Goal: Task Accomplishment & Management: Manage account settings

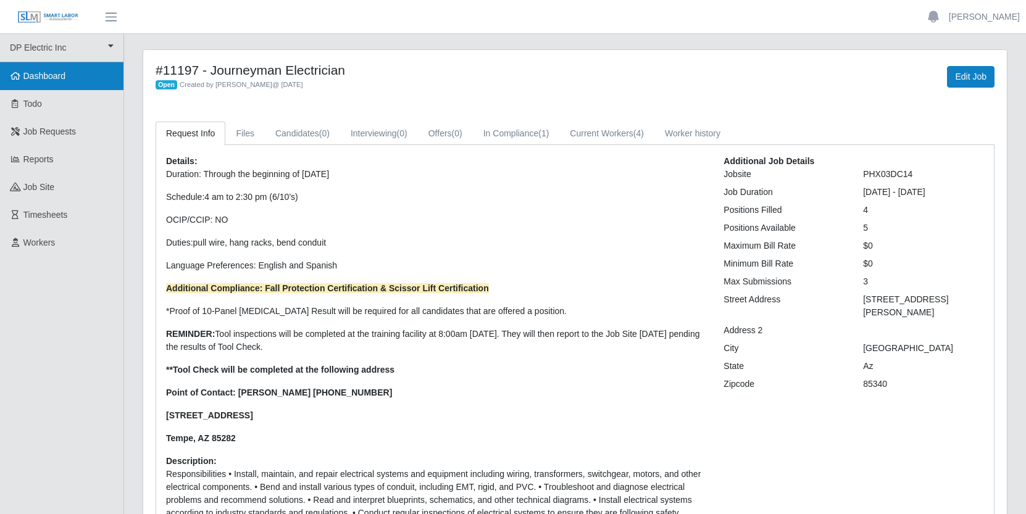
click at [72, 70] on link "Dashboard" at bounding box center [61, 76] width 123 height 28
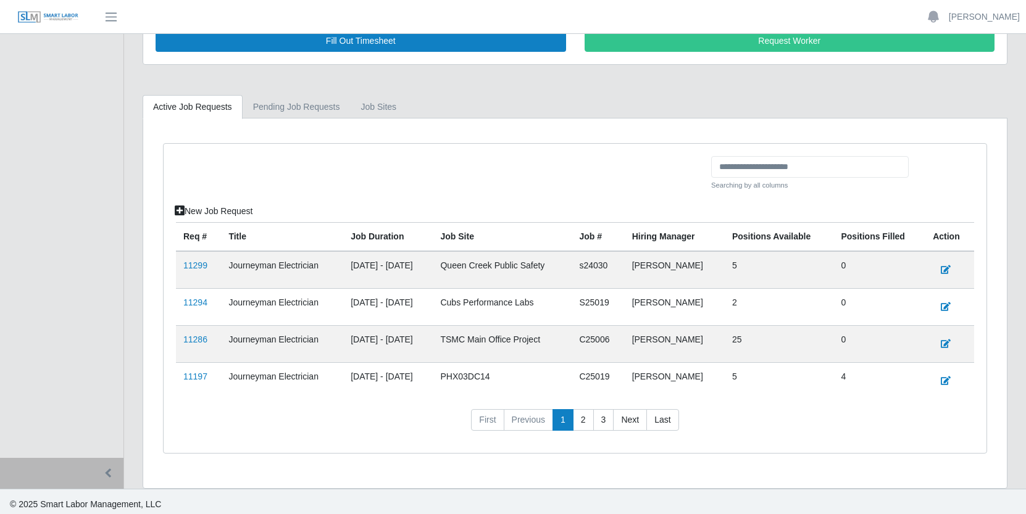
scroll to position [229, 0]
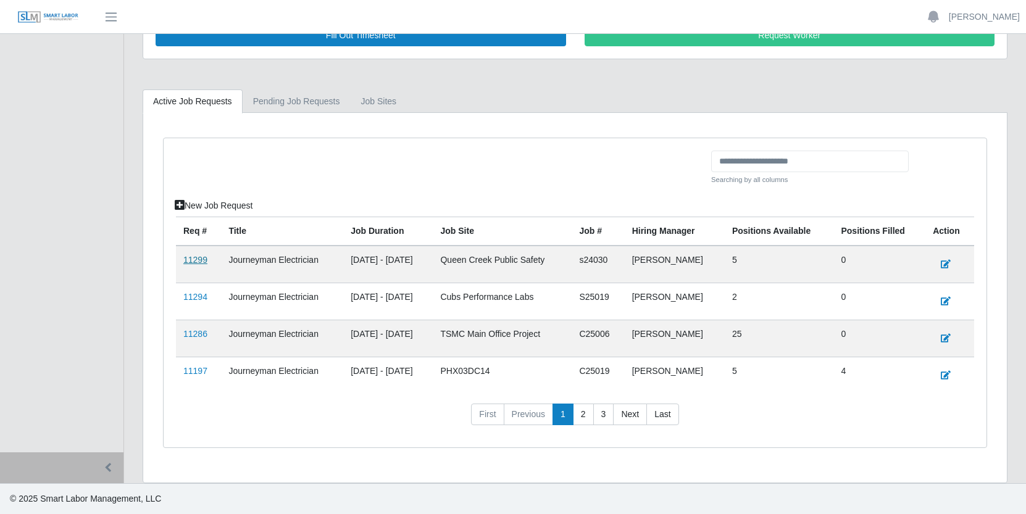
click at [194, 260] on link "11299" at bounding box center [195, 260] width 24 height 10
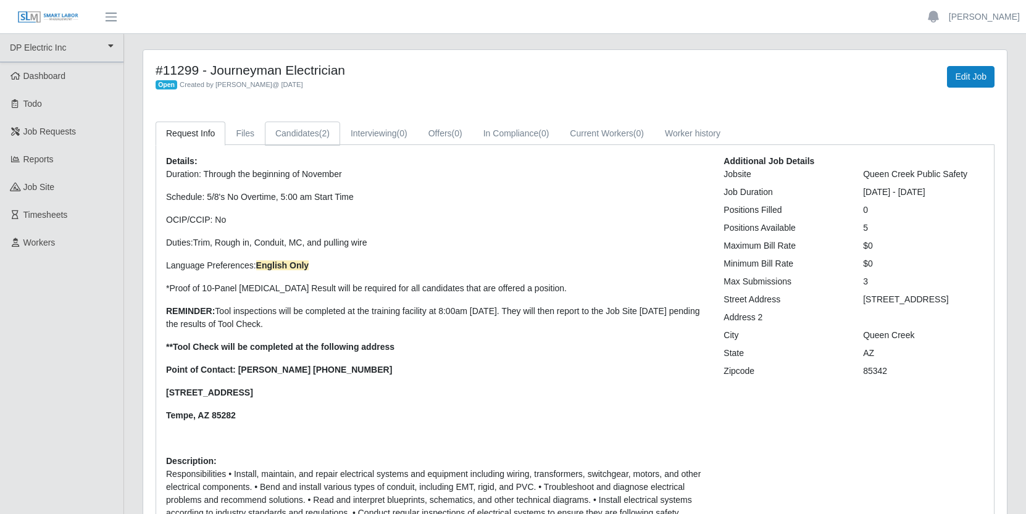
click at [304, 135] on link "Candidates (2)" at bounding box center [302, 134] width 75 height 24
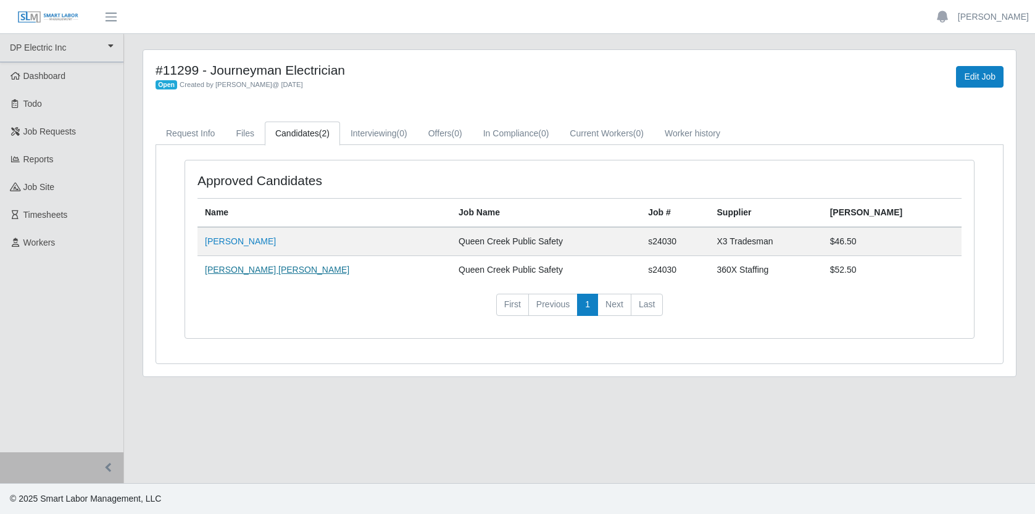
click at [249, 272] on link "Connor Collins" at bounding box center [277, 270] width 144 height 10
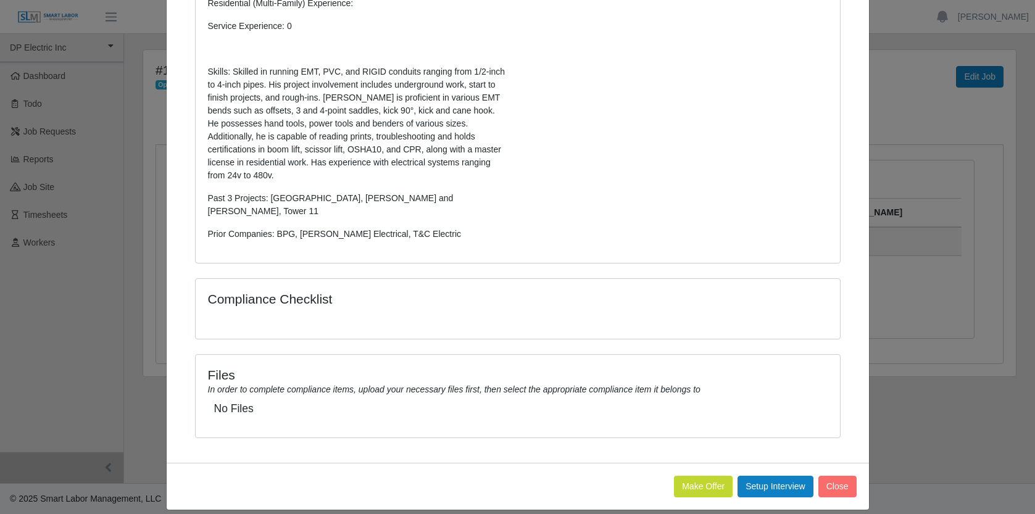
scroll to position [304, 0]
click at [700, 475] on button "Make Offer" at bounding box center [703, 486] width 59 height 22
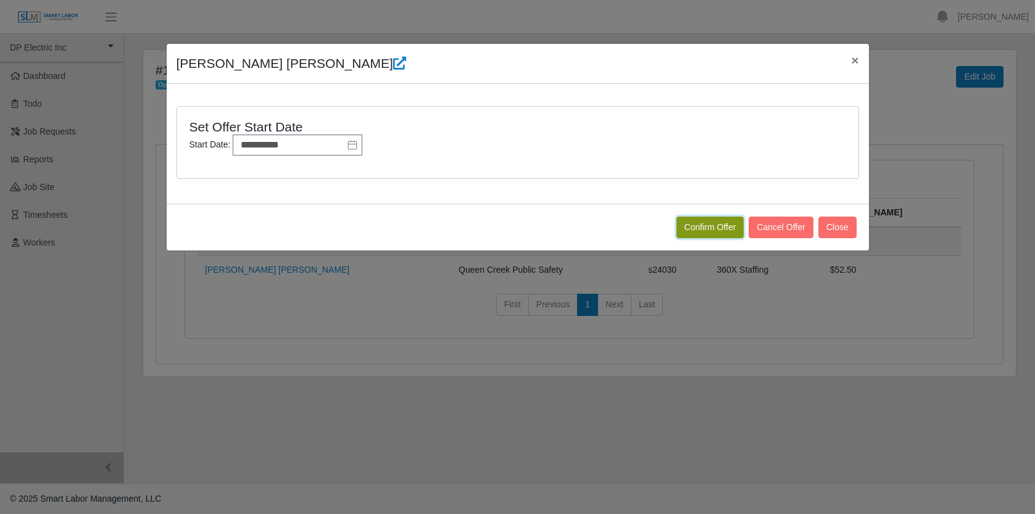
click at [711, 231] on button "Confirm Offer" at bounding box center [711, 228] width 68 height 22
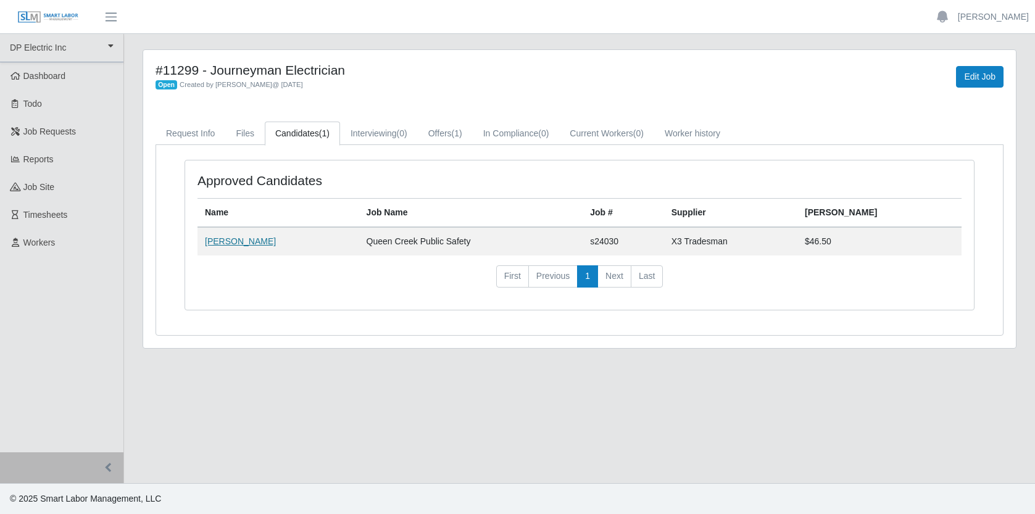
click at [240, 243] on link "[PERSON_NAME]" at bounding box center [240, 241] width 71 height 10
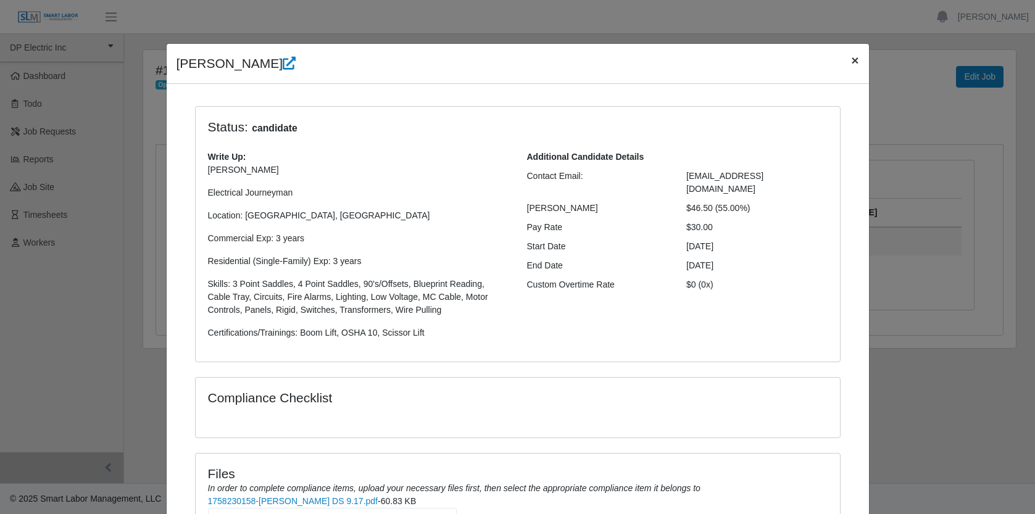
click at [851, 60] on span "×" at bounding box center [854, 60] width 7 height 14
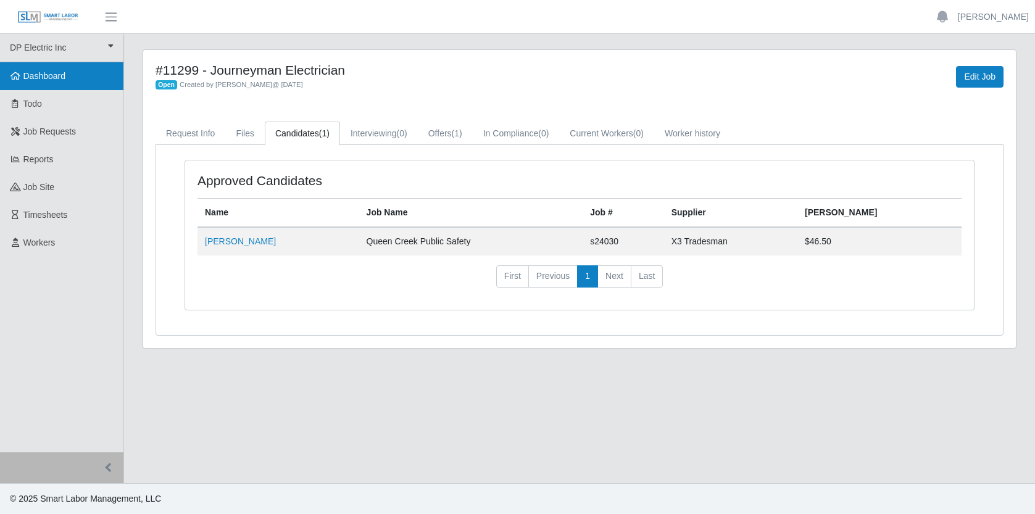
click at [77, 76] on link "Dashboard" at bounding box center [61, 76] width 123 height 28
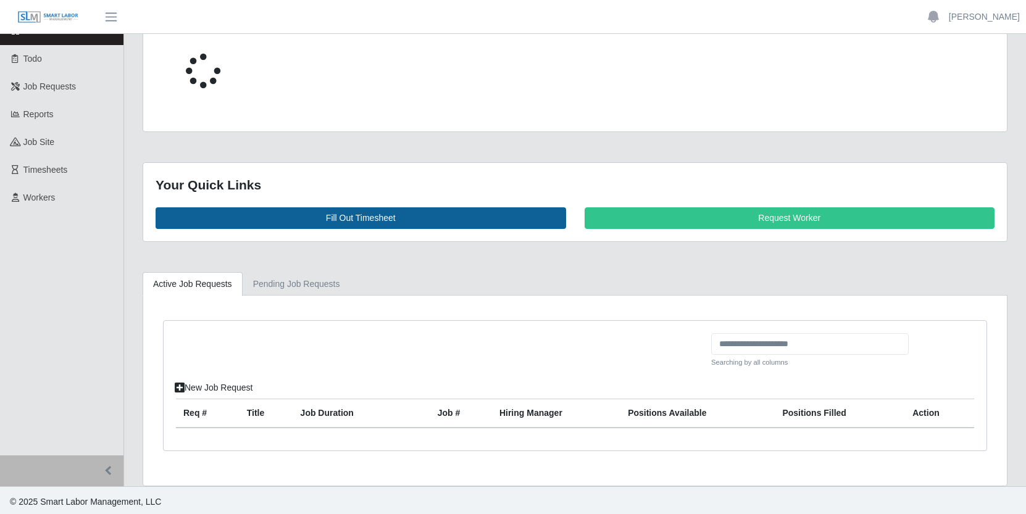
scroll to position [229, 0]
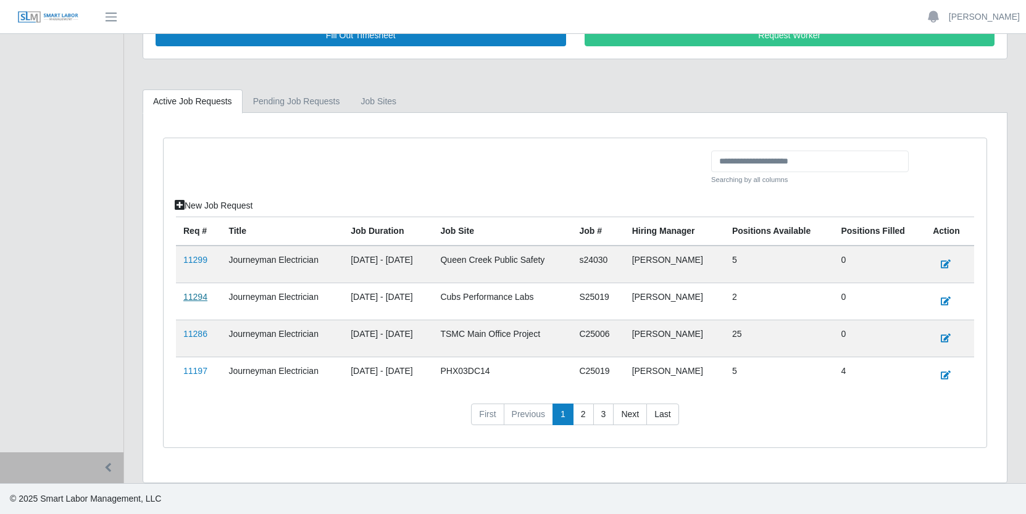
click at [203, 295] on link "11294" at bounding box center [195, 297] width 24 height 10
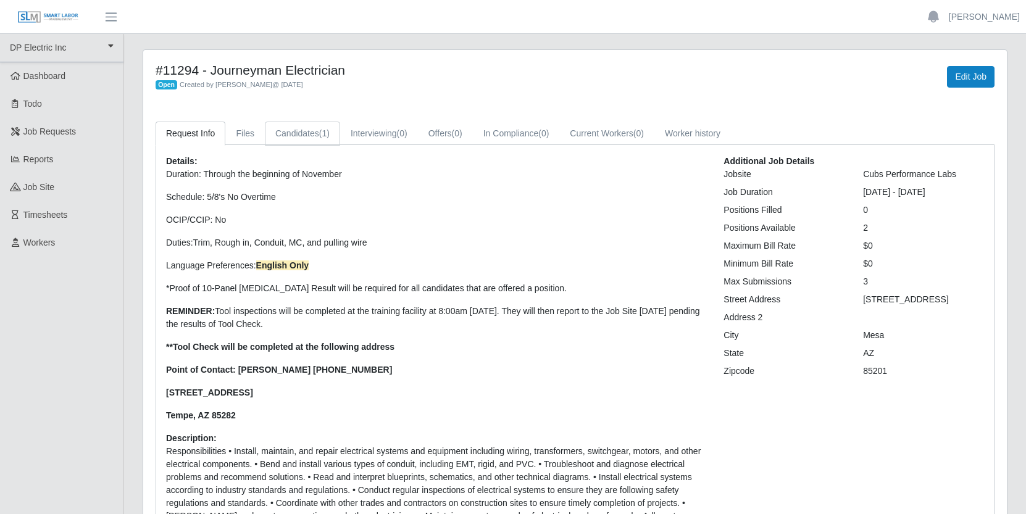
click at [299, 133] on link "Candidates (1)" at bounding box center [302, 134] width 75 height 24
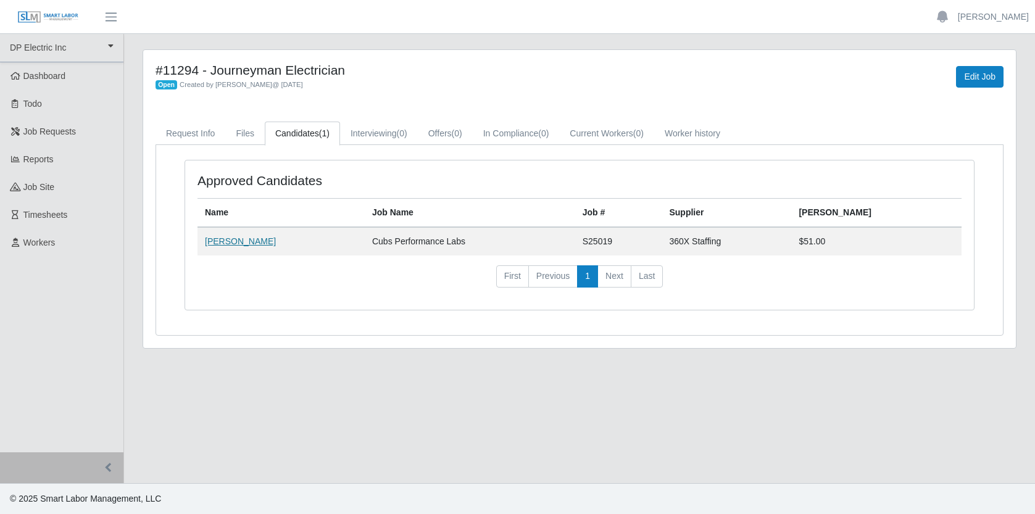
click at [246, 244] on link "Brandon Beal" at bounding box center [240, 241] width 71 height 10
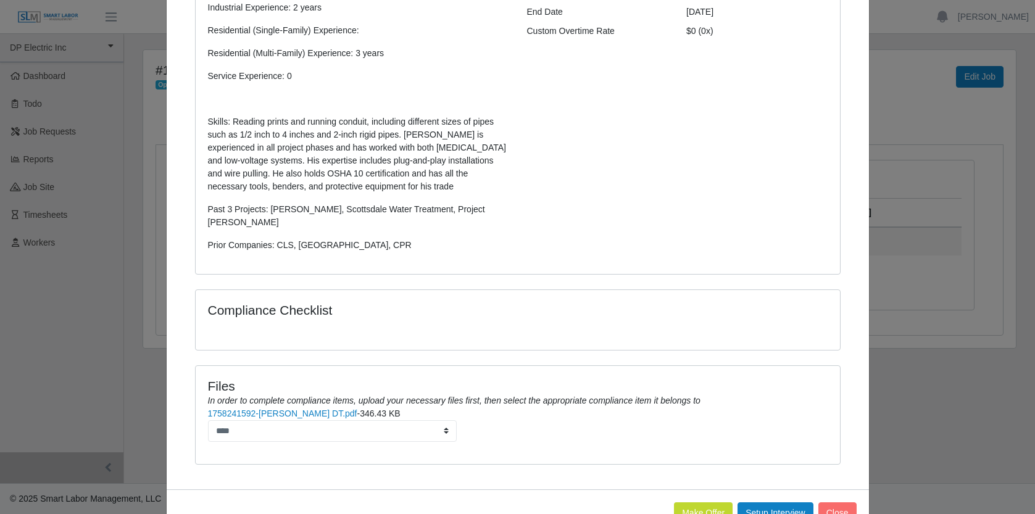
scroll to position [281, 0]
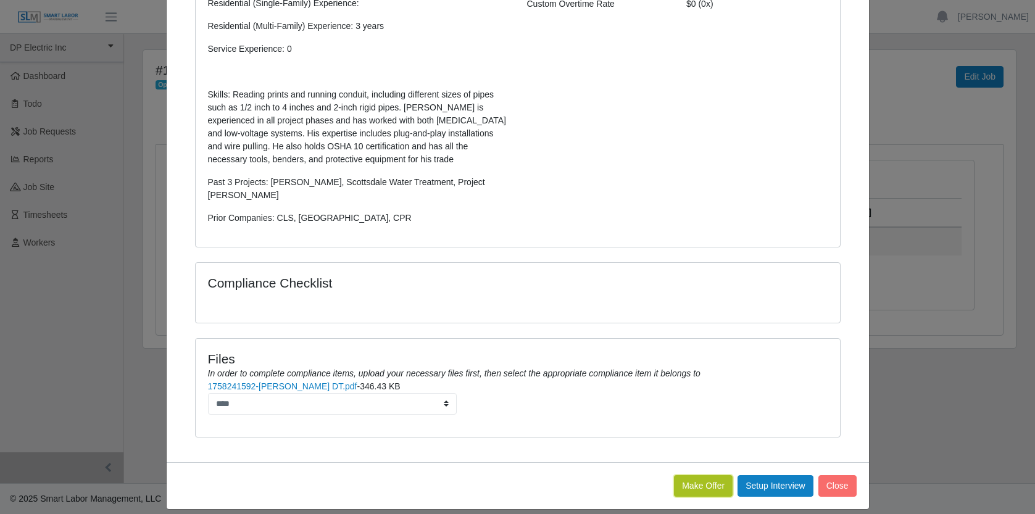
click at [693, 477] on button "Make Offer" at bounding box center [703, 486] width 59 height 22
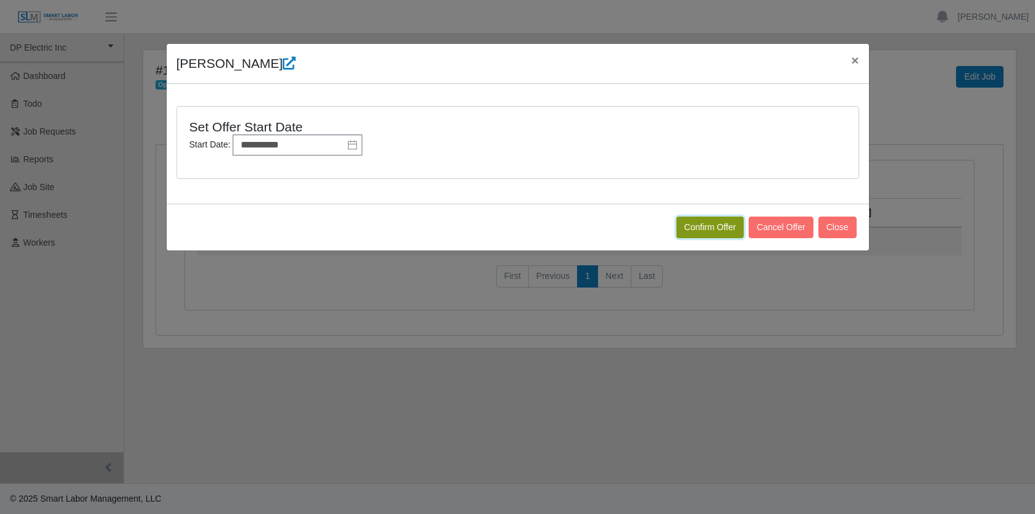
click at [715, 226] on button "Confirm Offer" at bounding box center [711, 228] width 68 height 22
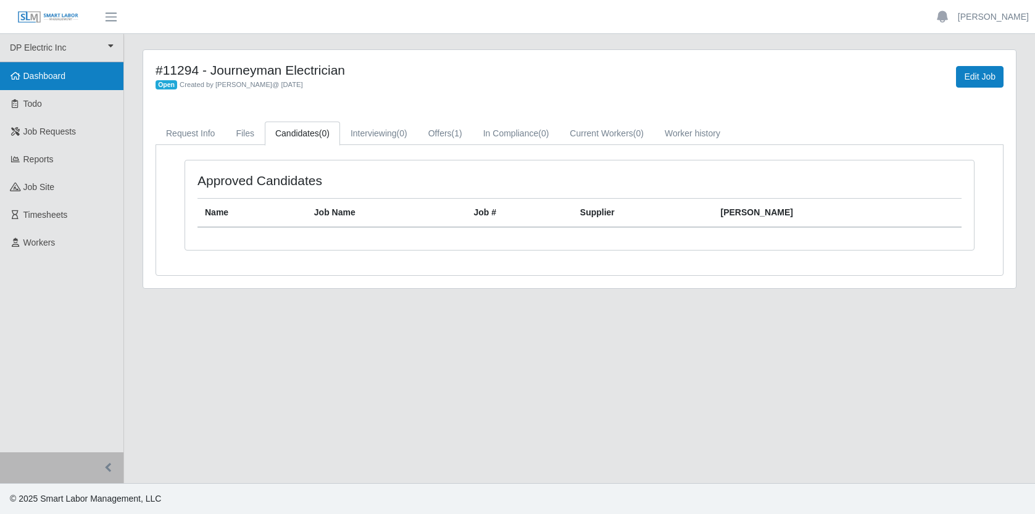
click at [51, 69] on link "Dashboard" at bounding box center [61, 76] width 123 height 28
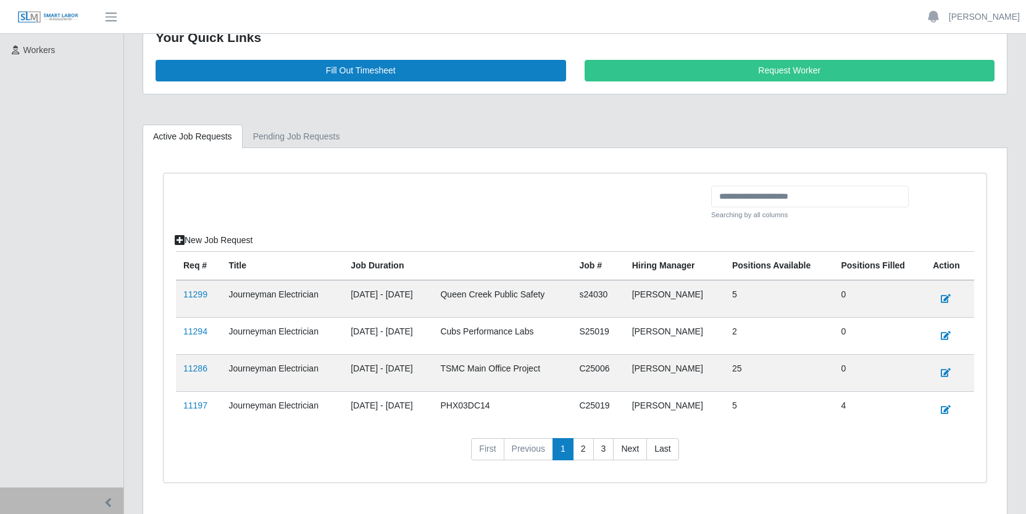
scroll to position [229, 0]
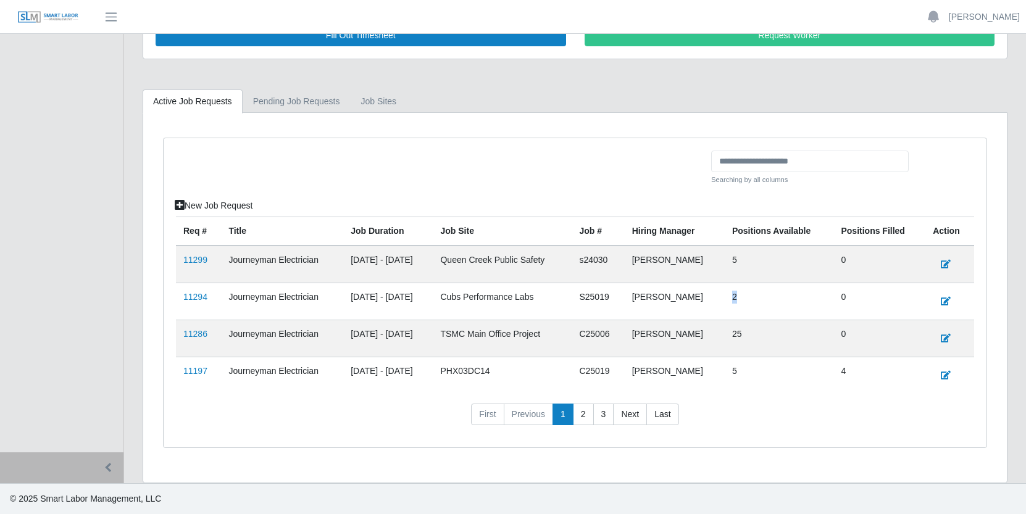
drag, startPoint x: 771, startPoint y: 296, endPoint x: 741, endPoint y: 297, distance: 29.7
click at [741, 297] on td "2" at bounding box center [779, 301] width 109 height 37
click at [362, 162] on div at bounding box center [439, 173] width 545 height 44
click at [201, 257] on link "11299" at bounding box center [195, 260] width 24 height 10
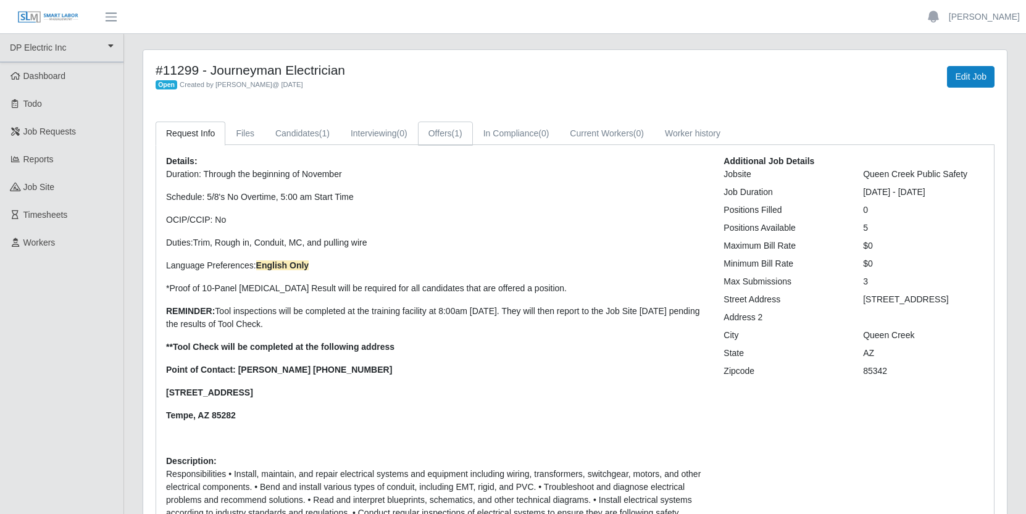
click at [462, 136] on span "(1)" at bounding box center [457, 133] width 10 height 10
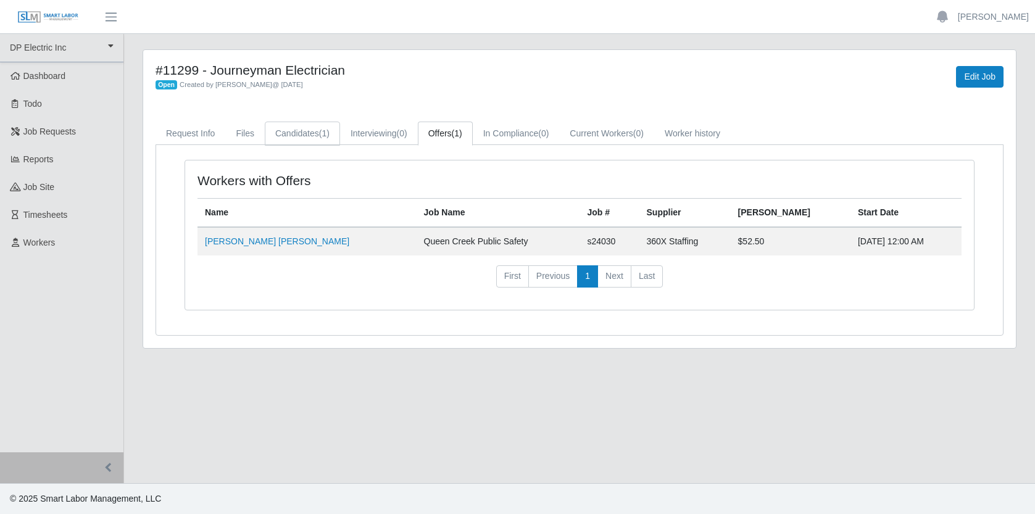
click at [325, 132] on span "(1)" at bounding box center [324, 133] width 10 height 10
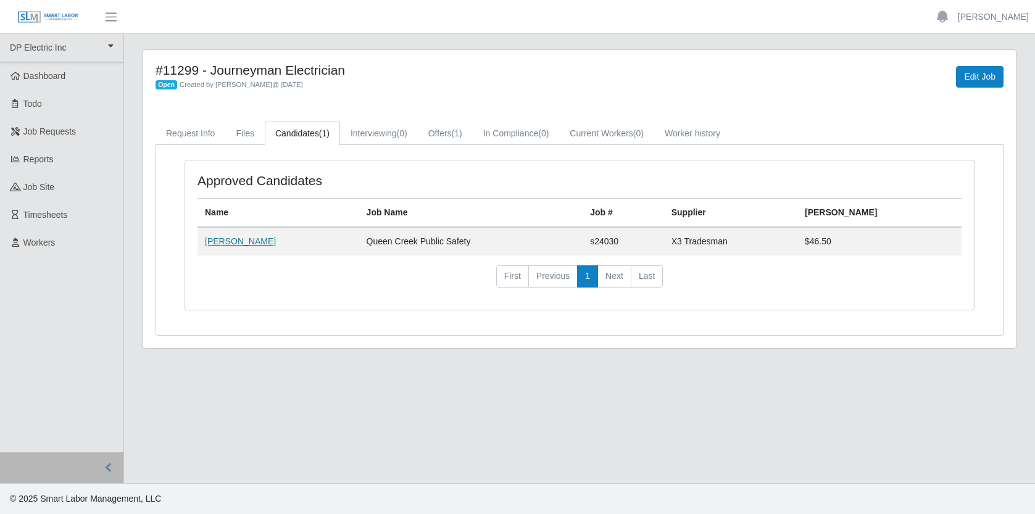
click at [248, 243] on link "Cherish Wauneka" at bounding box center [240, 241] width 71 height 10
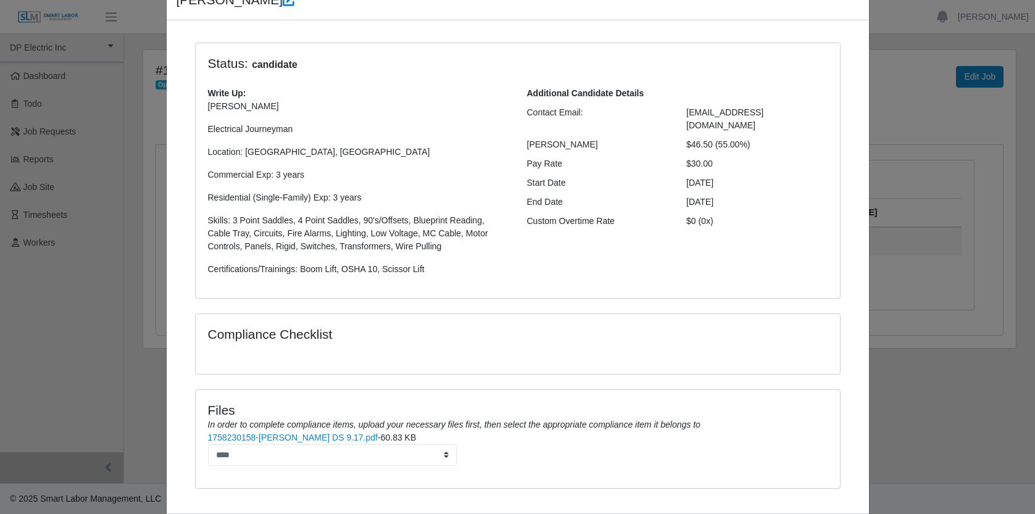
scroll to position [128, 0]
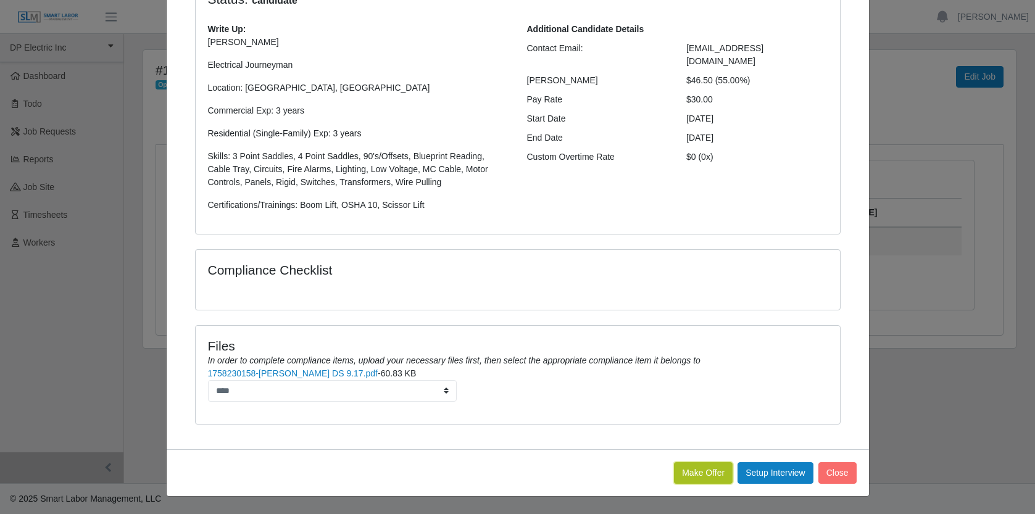
click at [693, 468] on button "Make Offer" at bounding box center [703, 473] width 59 height 22
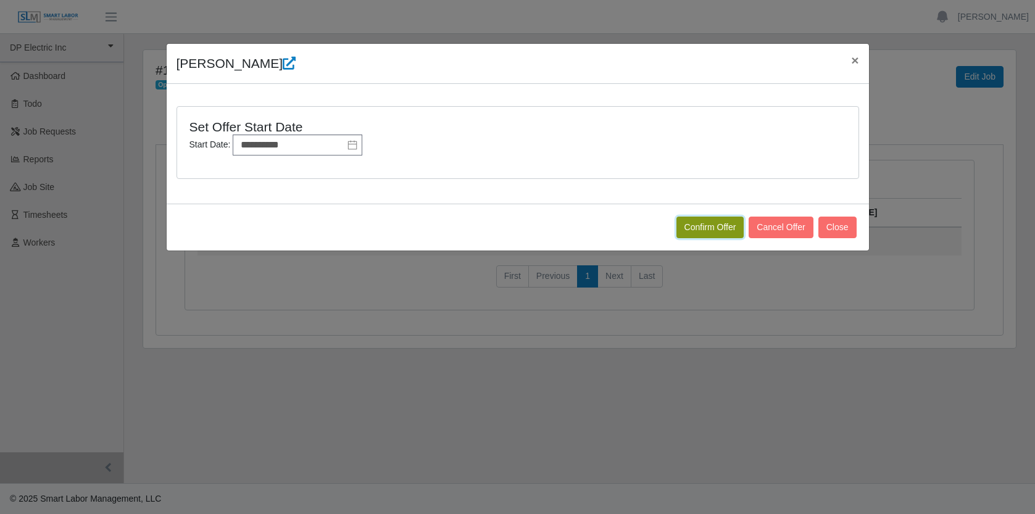
click at [720, 228] on button "Confirm Offer" at bounding box center [711, 228] width 68 height 22
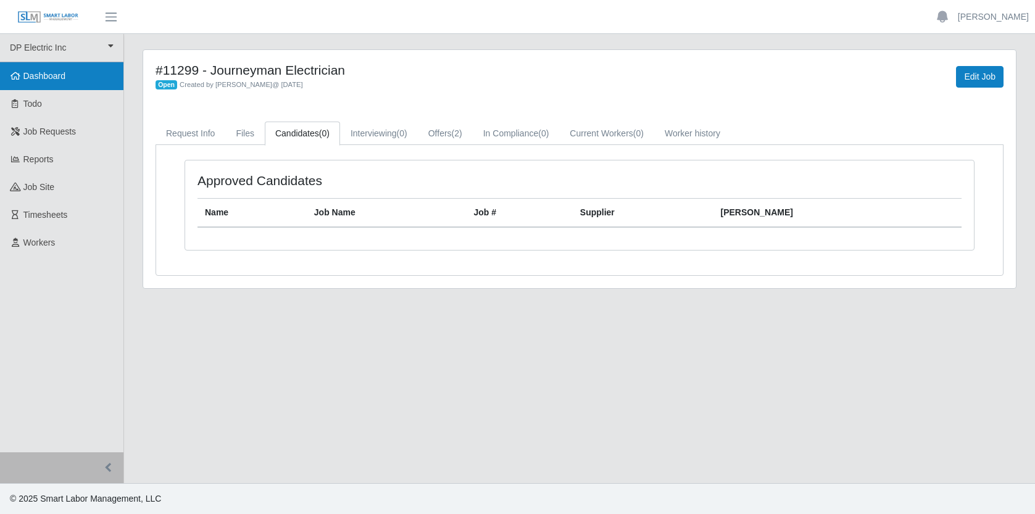
click at [62, 79] on span "Dashboard" at bounding box center [44, 76] width 43 height 10
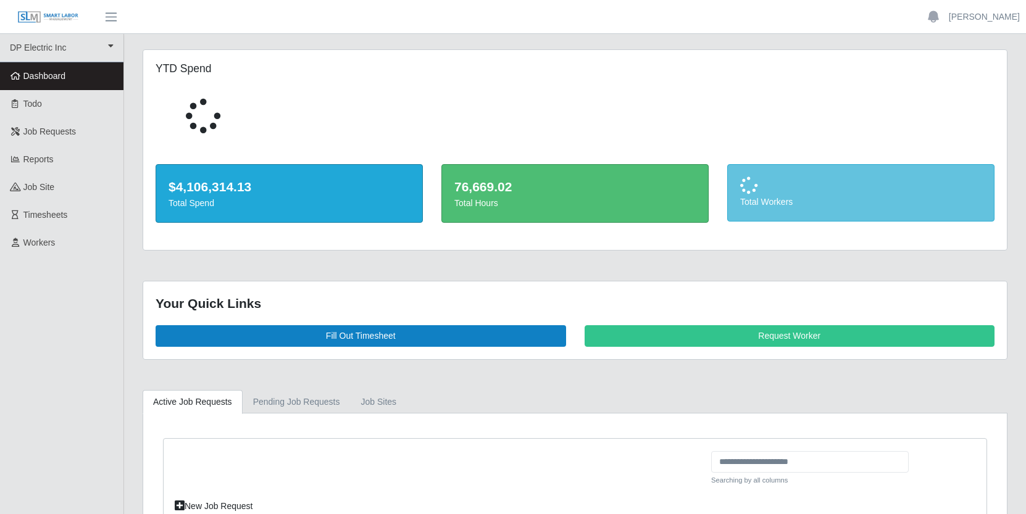
scroll to position [228, 0]
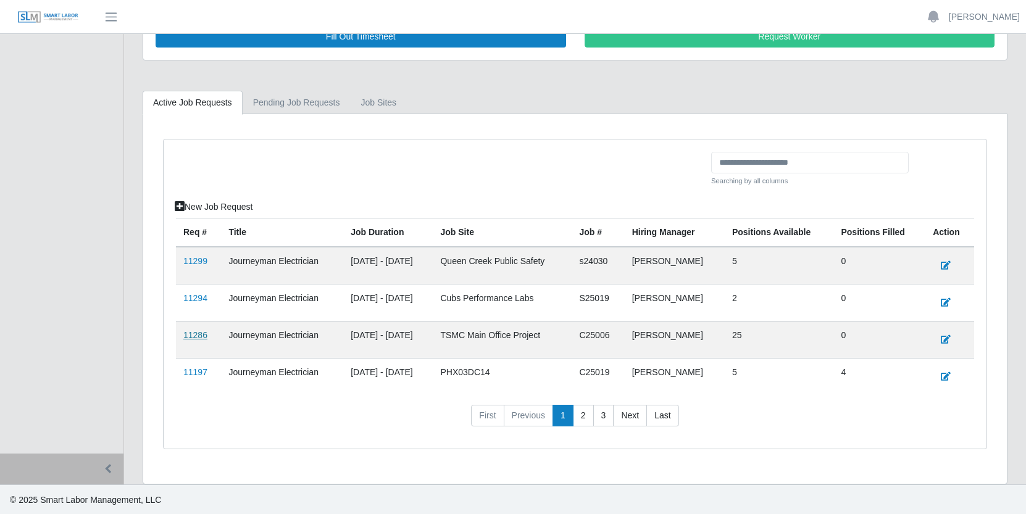
click at [194, 335] on link "11286" at bounding box center [195, 335] width 24 height 10
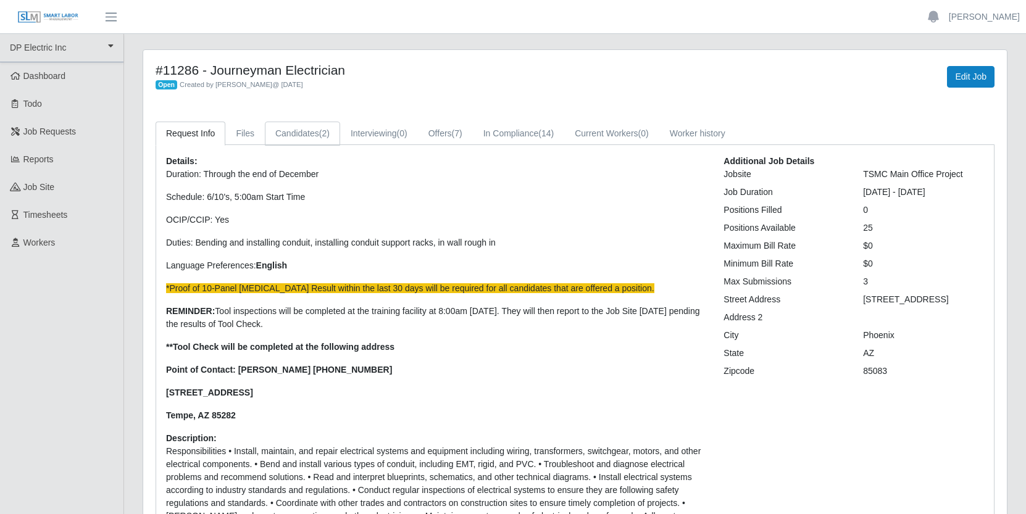
click at [308, 133] on link "Candidates (2)" at bounding box center [302, 134] width 75 height 24
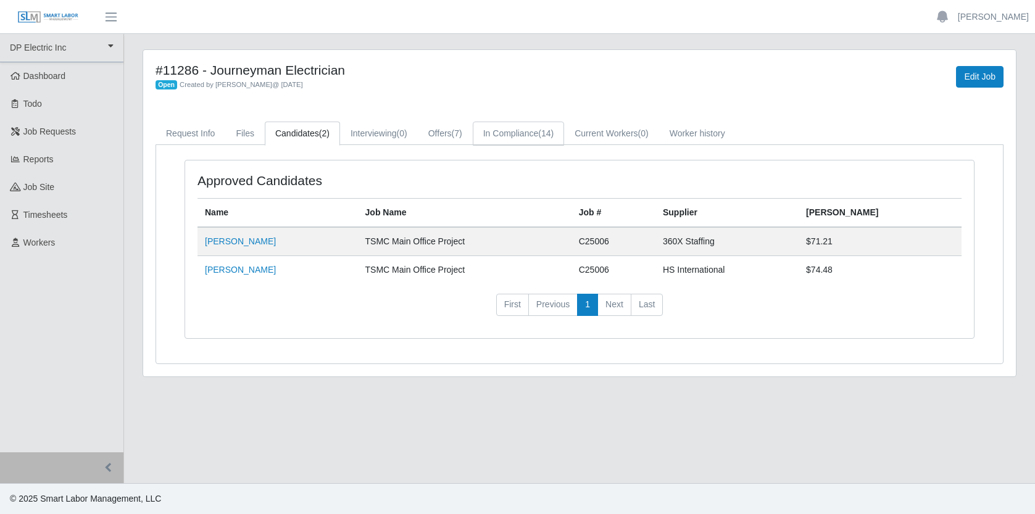
click at [535, 130] on link "In Compliance (14)" at bounding box center [518, 134] width 91 height 24
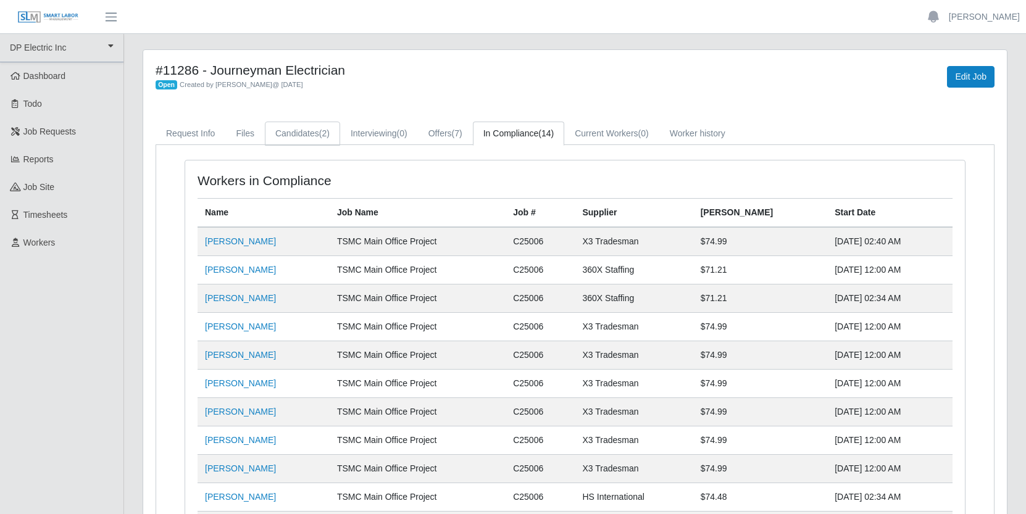
click at [296, 125] on link "Candidates (2)" at bounding box center [302, 134] width 75 height 24
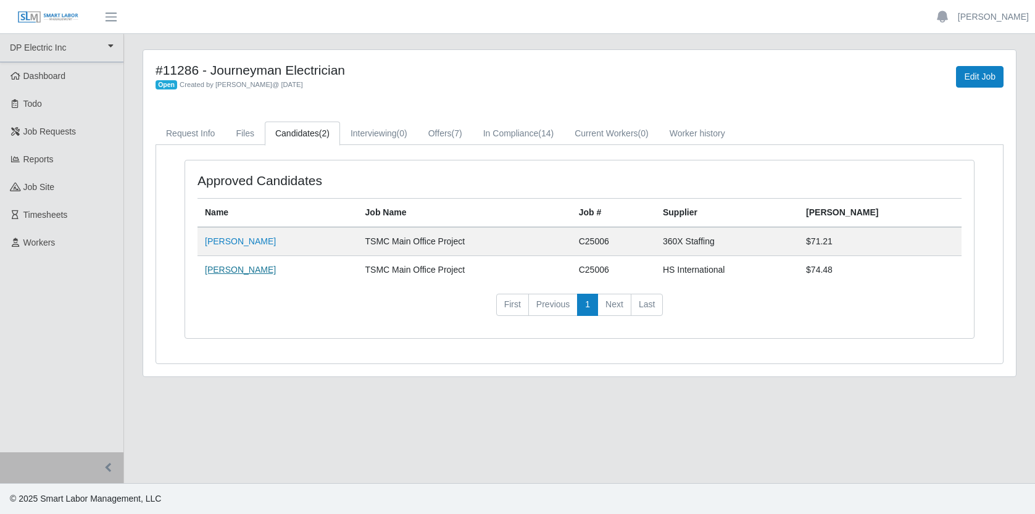
click at [245, 273] on link "[PERSON_NAME]" at bounding box center [240, 270] width 71 height 10
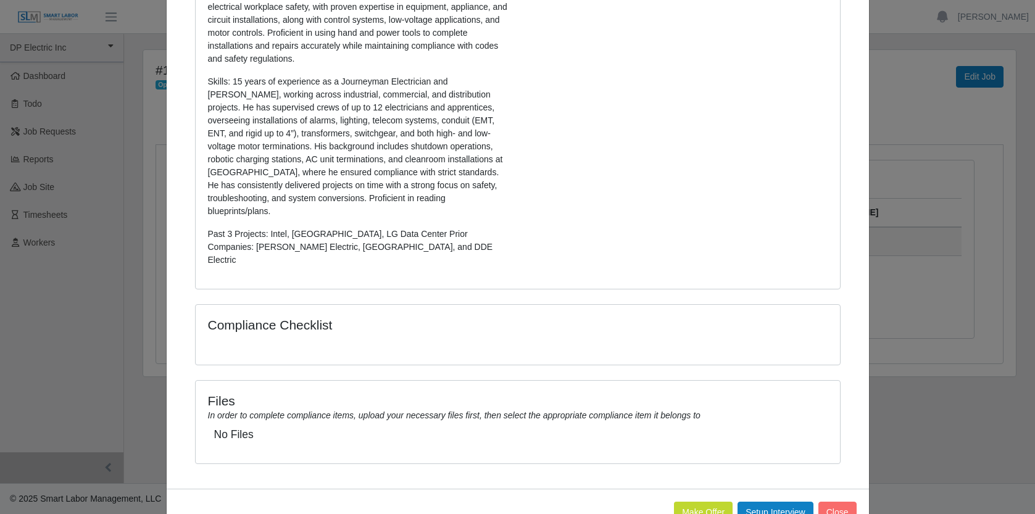
scroll to position [330, 0]
click at [700, 501] on button "Make Offer" at bounding box center [703, 512] width 59 height 22
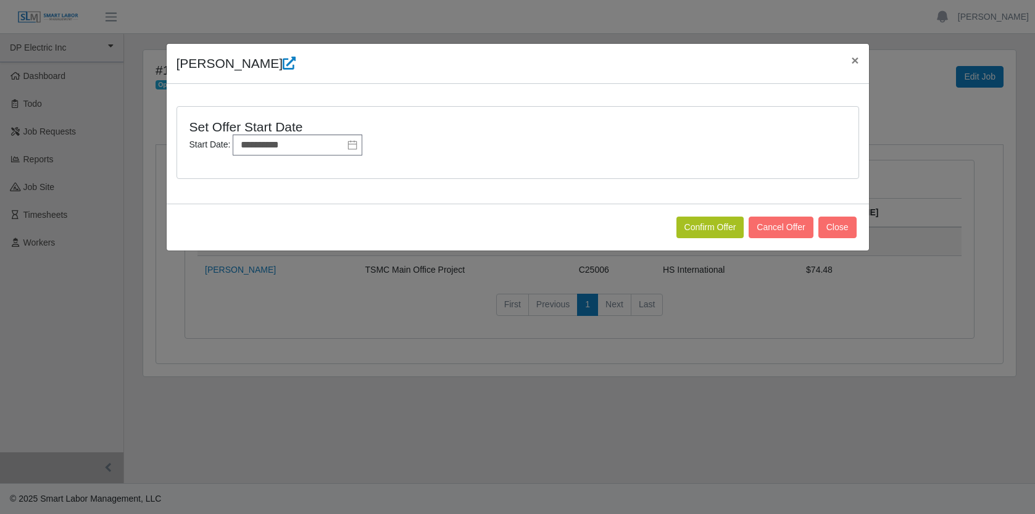
scroll to position [0, 0]
click at [720, 230] on button "Confirm Offer" at bounding box center [711, 228] width 68 height 22
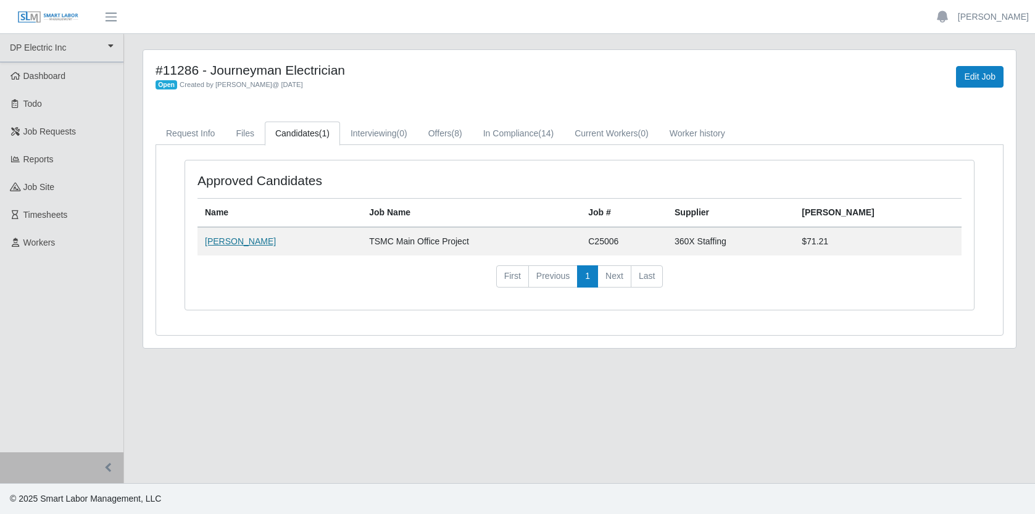
click at [240, 240] on link "[PERSON_NAME]" at bounding box center [240, 241] width 71 height 10
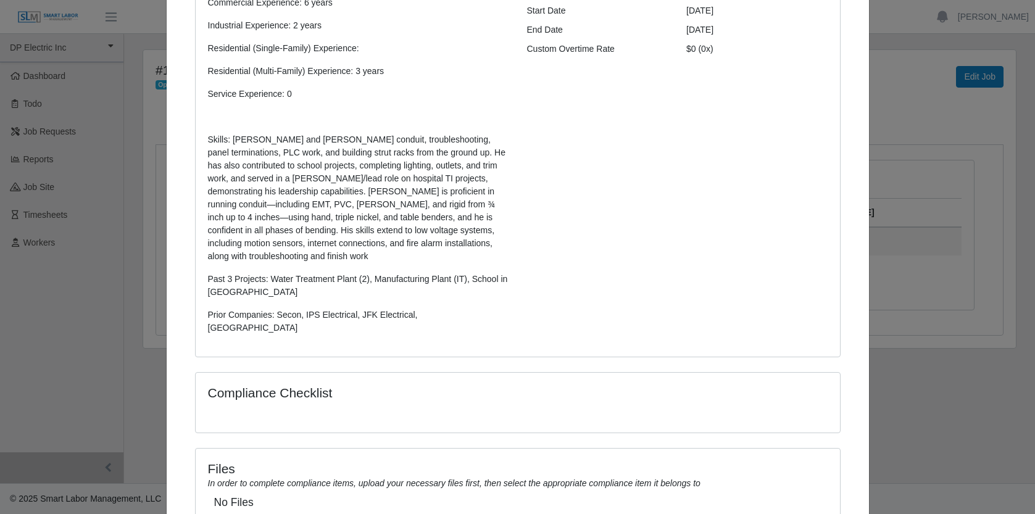
scroll to position [330, 0]
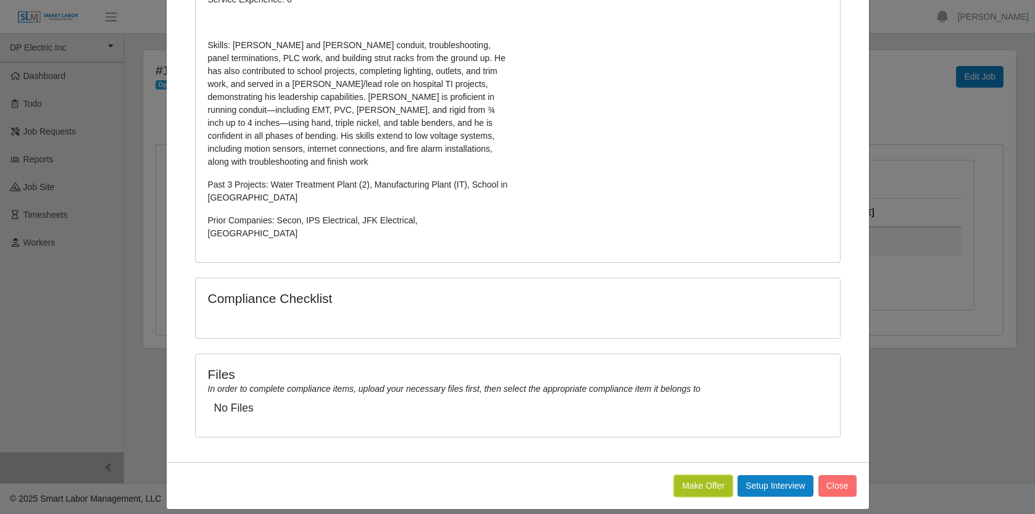
click at [686, 475] on button "Make Offer" at bounding box center [703, 486] width 59 height 22
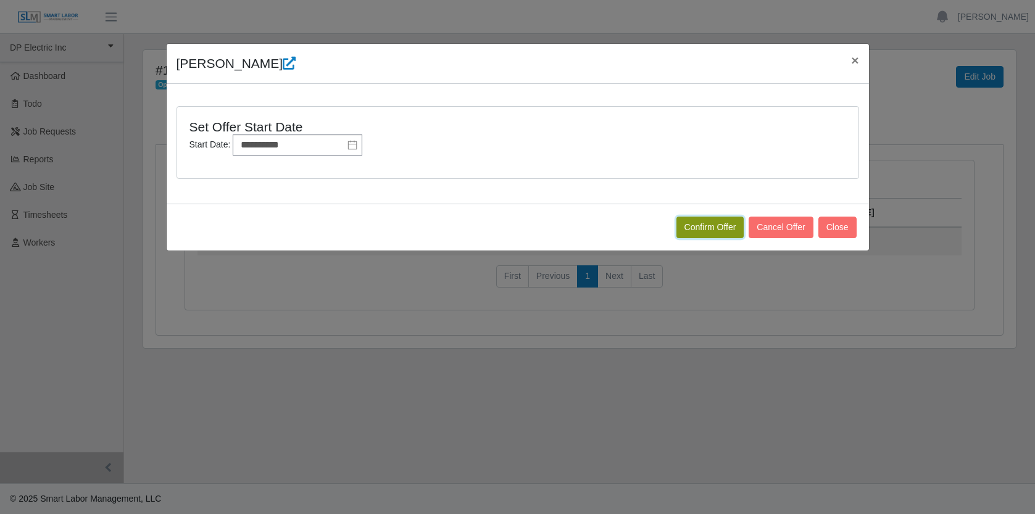
click at [714, 225] on button "Confirm Offer" at bounding box center [711, 228] width 68 height 22
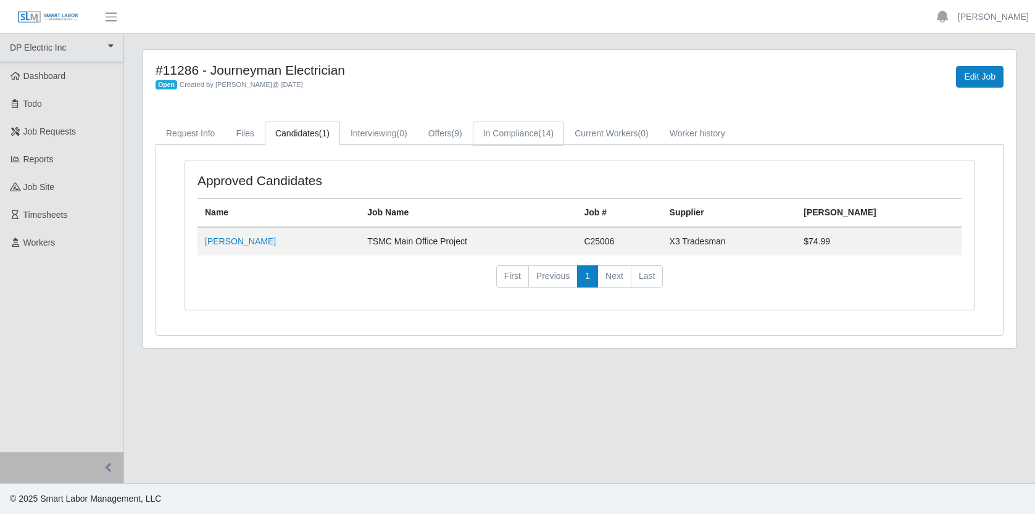
click at [551, 135] on link "In Compliance (14)" at bounding box center [518, 134] width 91 height 24
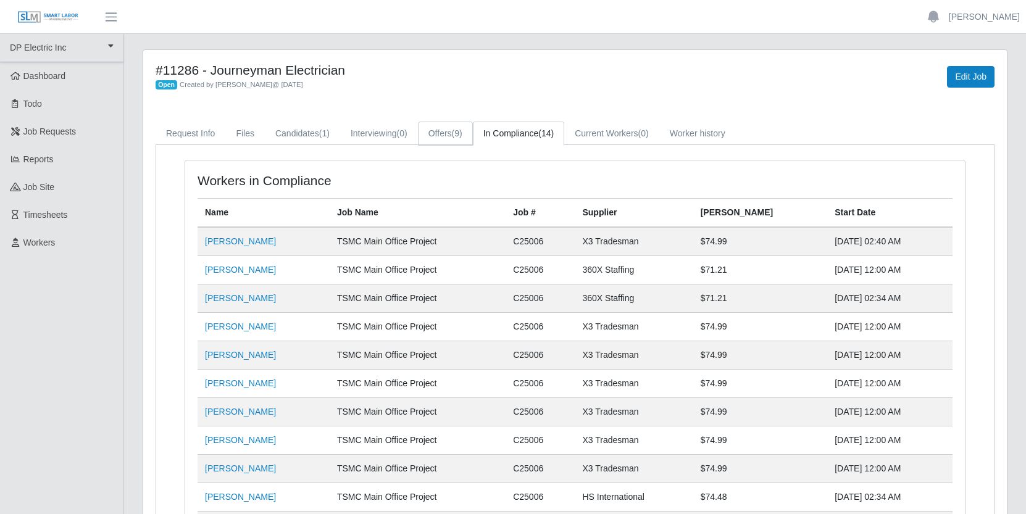
click at [453, 128] on link "Offers (9)" at bounding box center [445, 134] width 55 height 24
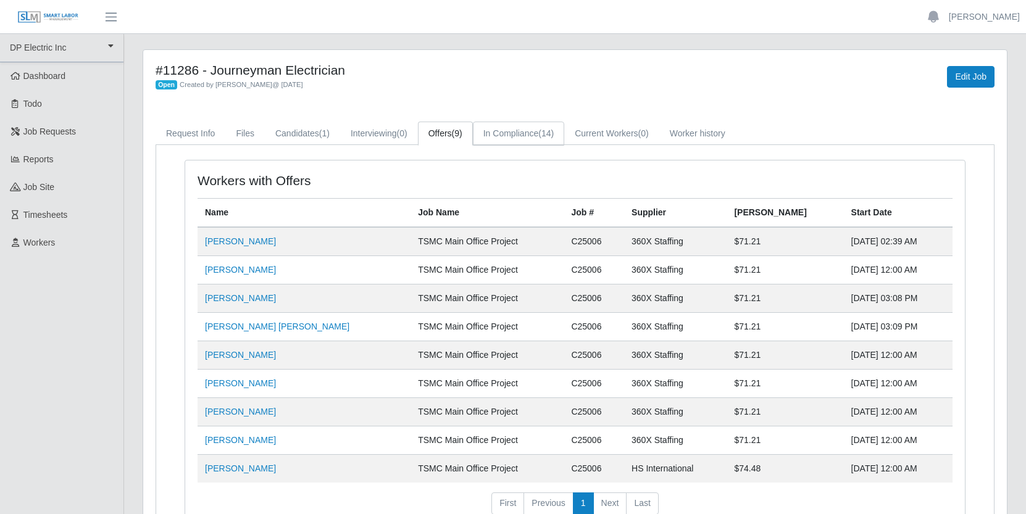
click at [537, 133] on link "In Compliance (14)" at bounding box center [518, 134] width 91 height 24
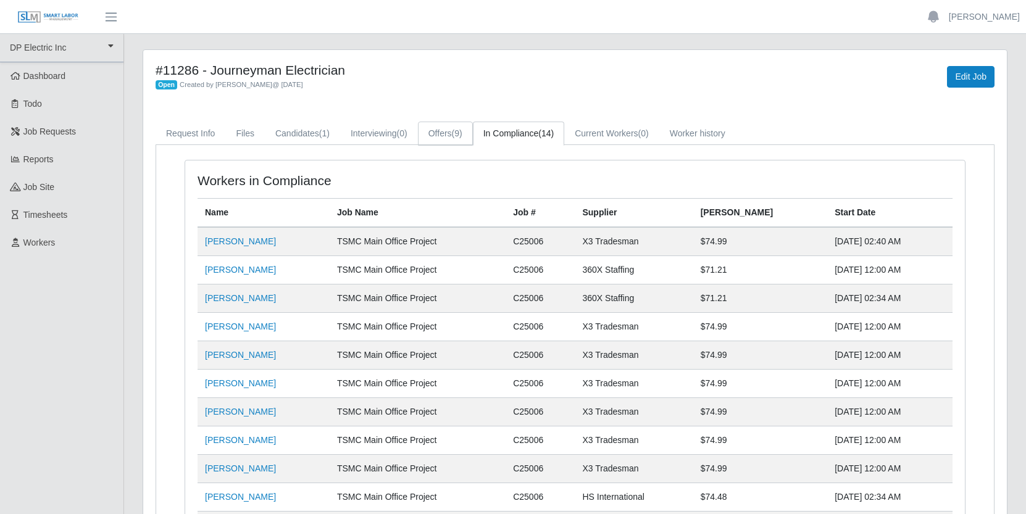
click at [460, 134] on link "Offers (9)" at bounding box center [445, 134] width 55 height 24
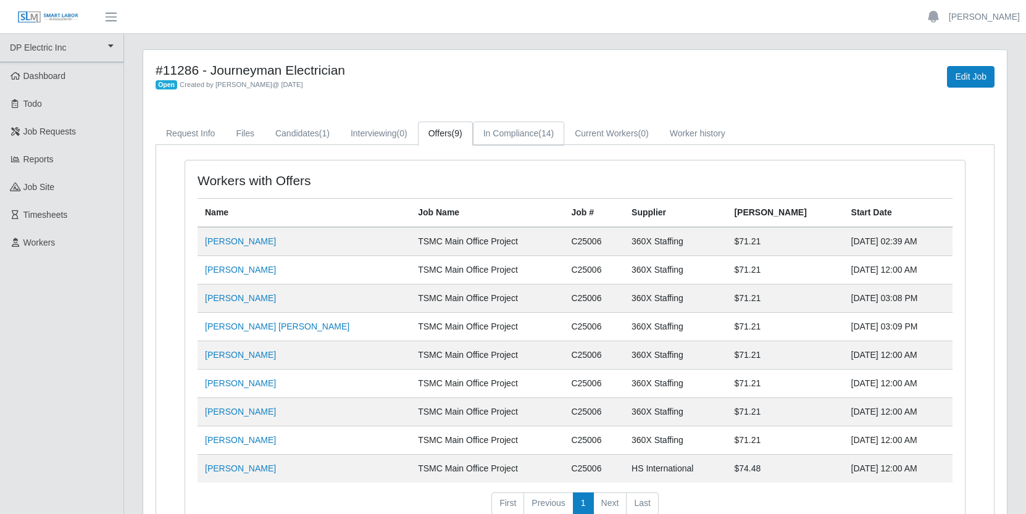
click at [533, 132] on link "In Compliance (14)" at bounding box center [518, 134] width 91 height 24
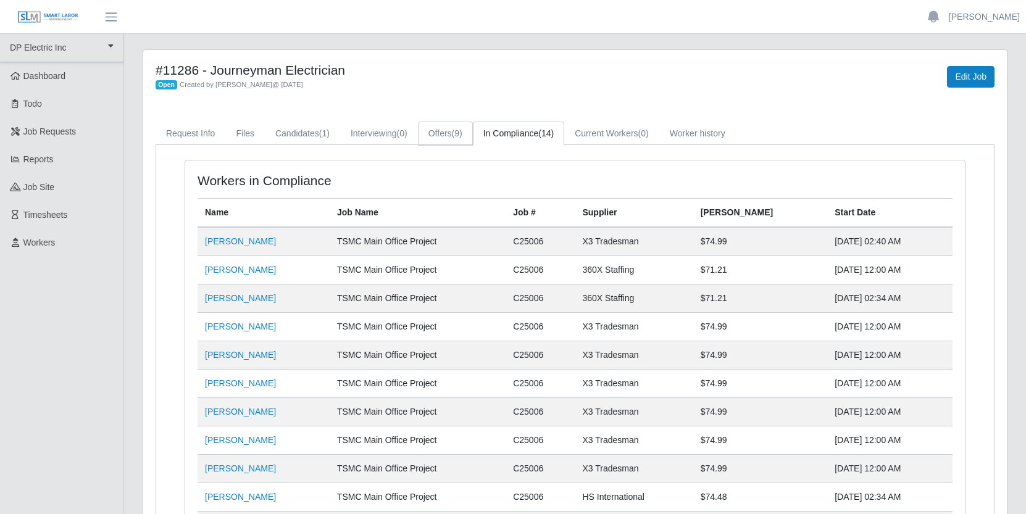
click at [454, 138] on link "Offers (9)" at bounding box center [445, 134] width 55 height 24
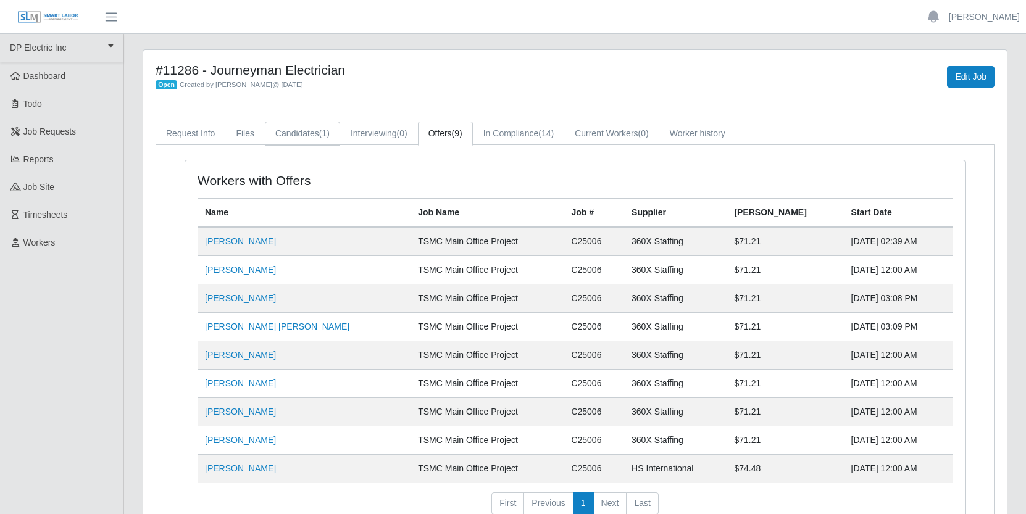
click at [323, 131] on link "Candidates (1)" at bounding box center [302, 134] width 75 height 24
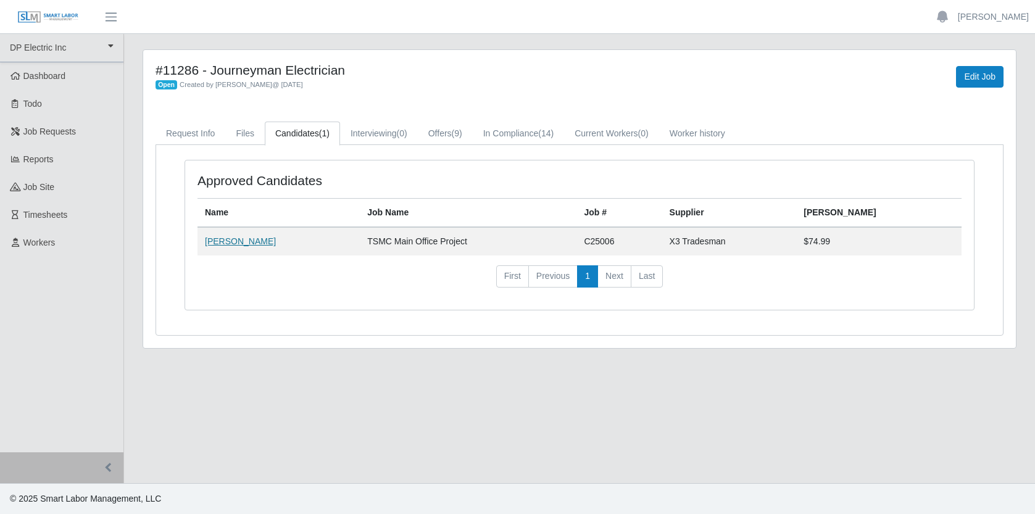
click at [232, 241] on link "Leonte Urdaneta" at bounding box center [240, 241] width 71 height 10
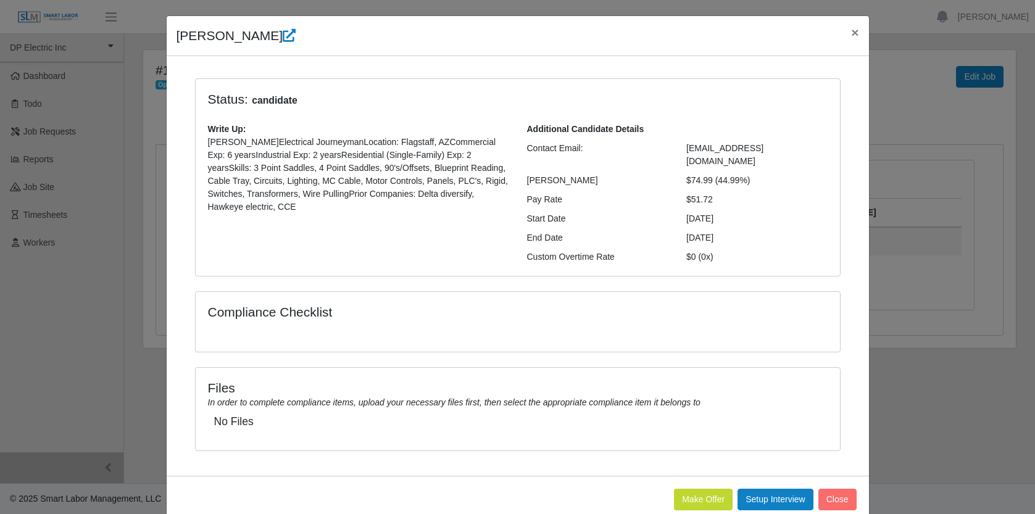
scroll to position [41, 0]
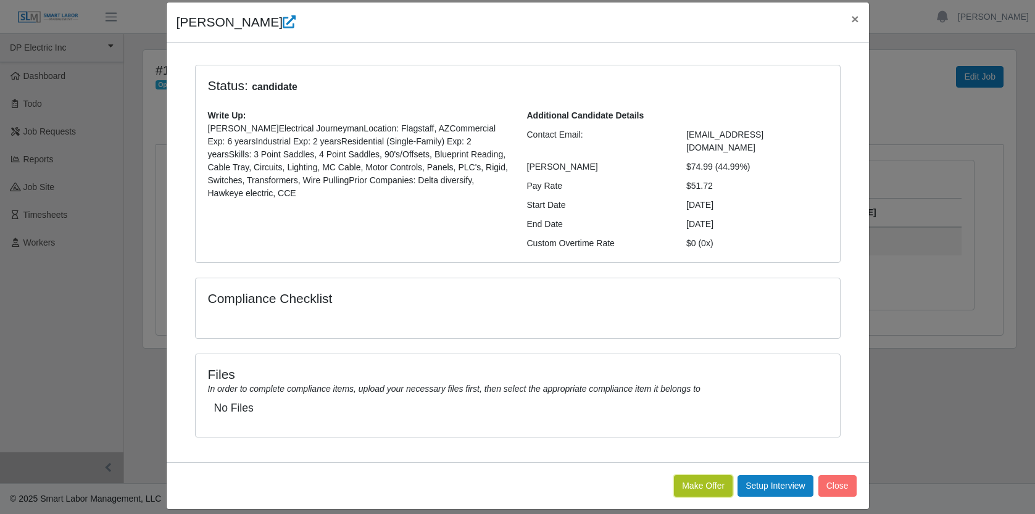
click at [695, 475] on button "Make Offer" at bounding box center [703, 486] width 59 height 22
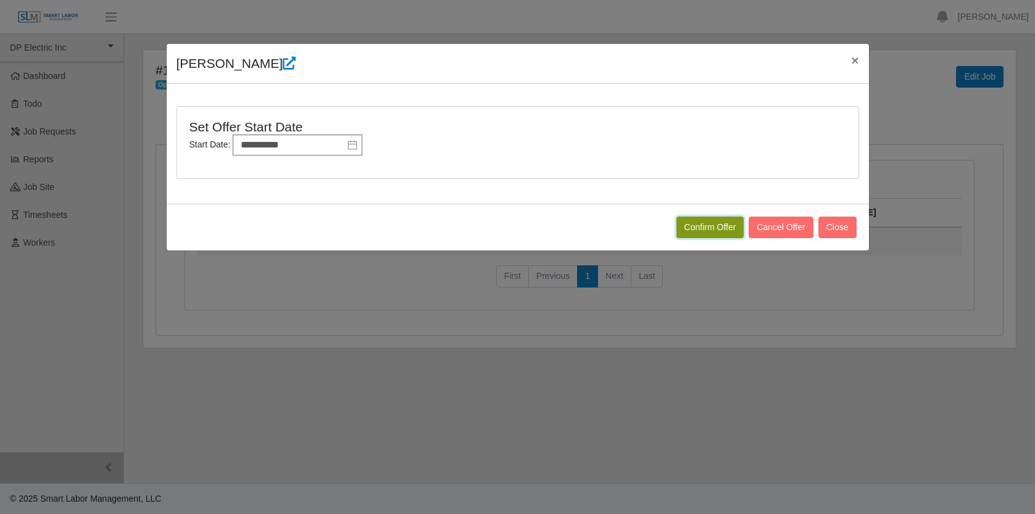
click at [692, 227] on button "Confirm Offer" at bounding box center [711, 228] width 68 height 22
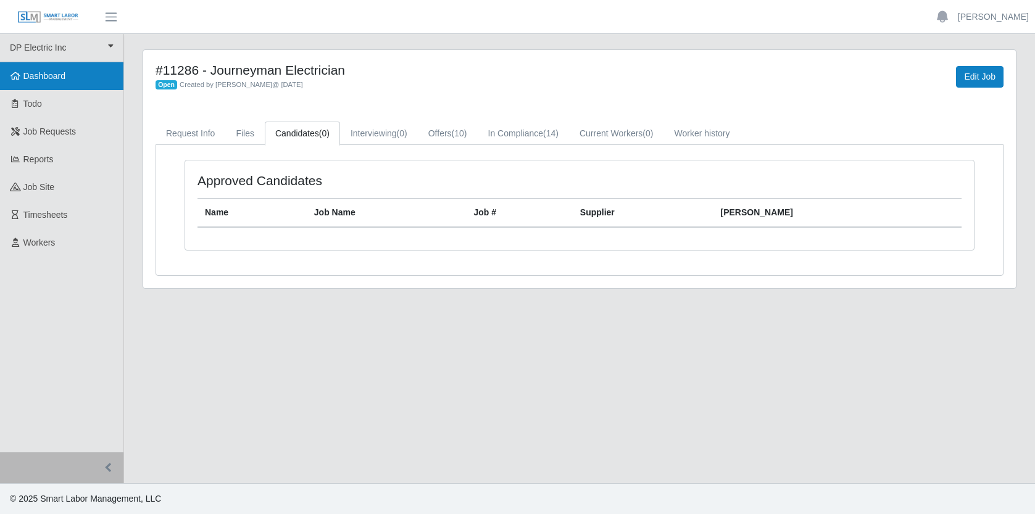
click at [64, 75] on span "Dashboard" at bounding box center [44, 76] width 43 height 10
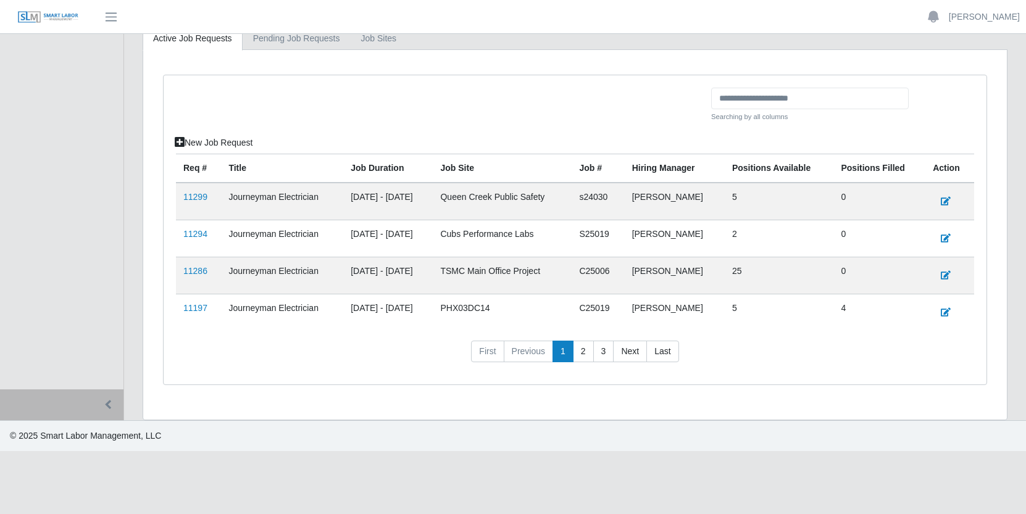
scroll to position [229, 0]
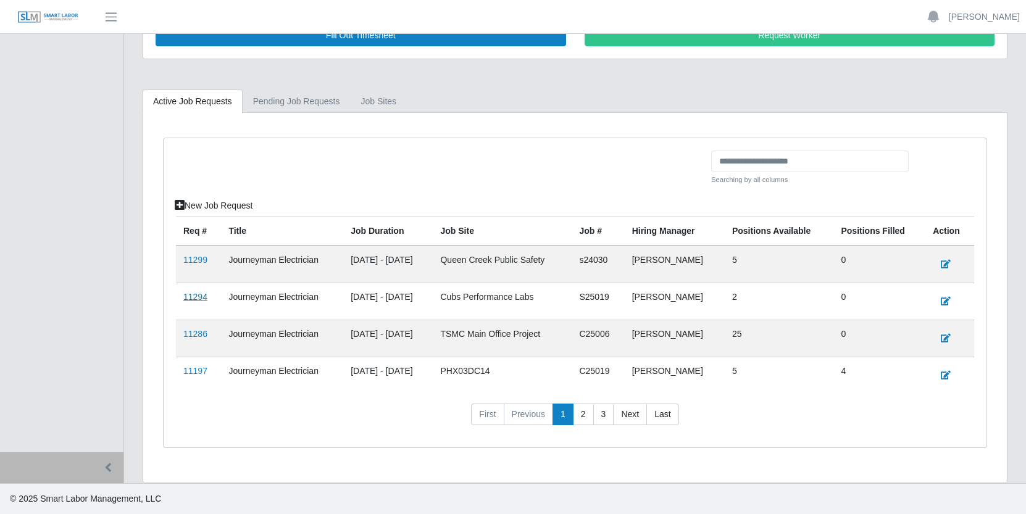
click at [199, 296] on link "11294" at bounding box center [195, 297] width 24 height 10
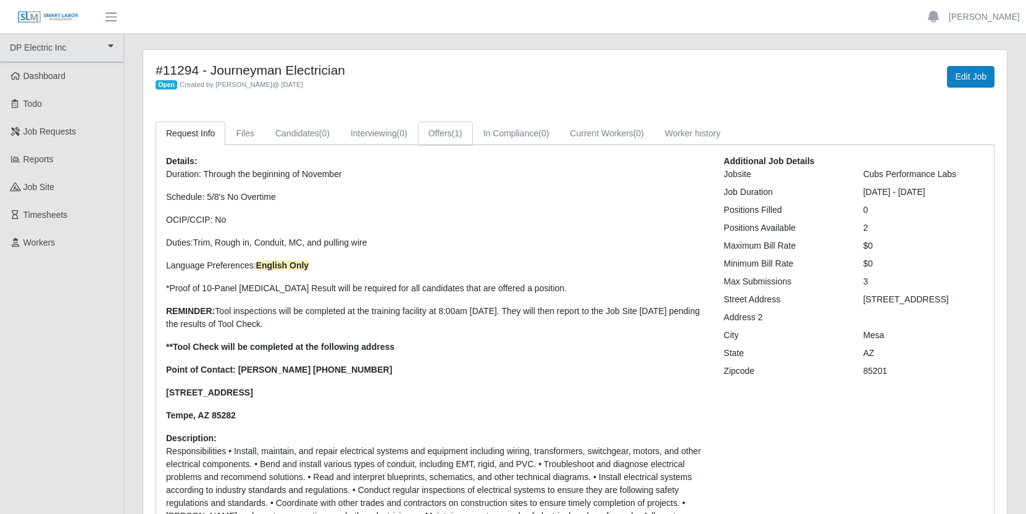
click at [461, 133] on link "Offers (1)" at bounding box center [445, 134] width 55 height 24
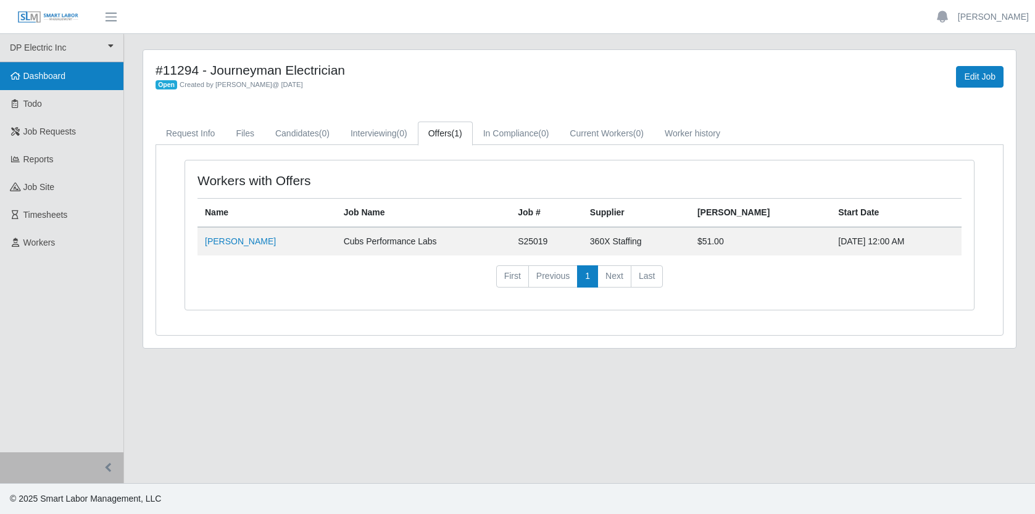
click at [65, 75] on span "Dashboard" at bounding box center [44, 76] width 43 height 10
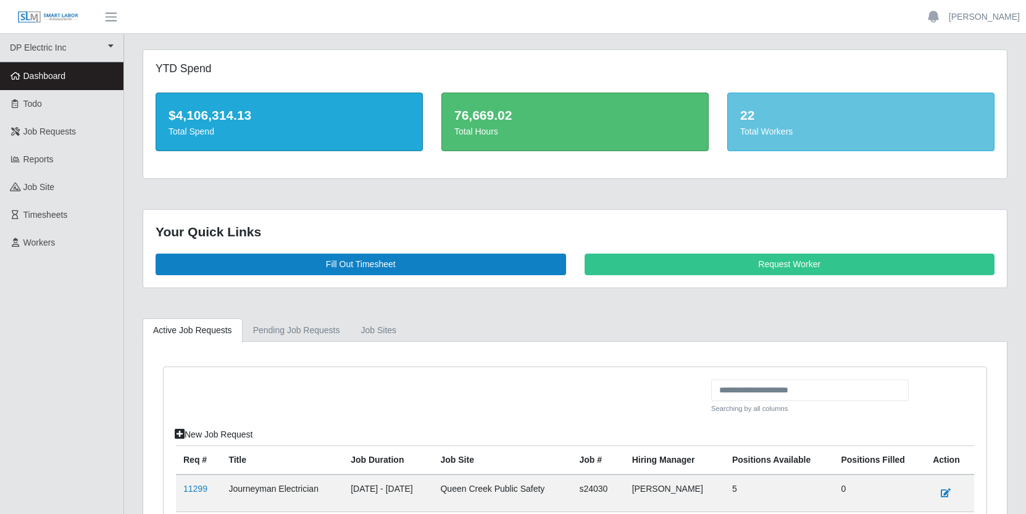
scroll to position [229, 0]
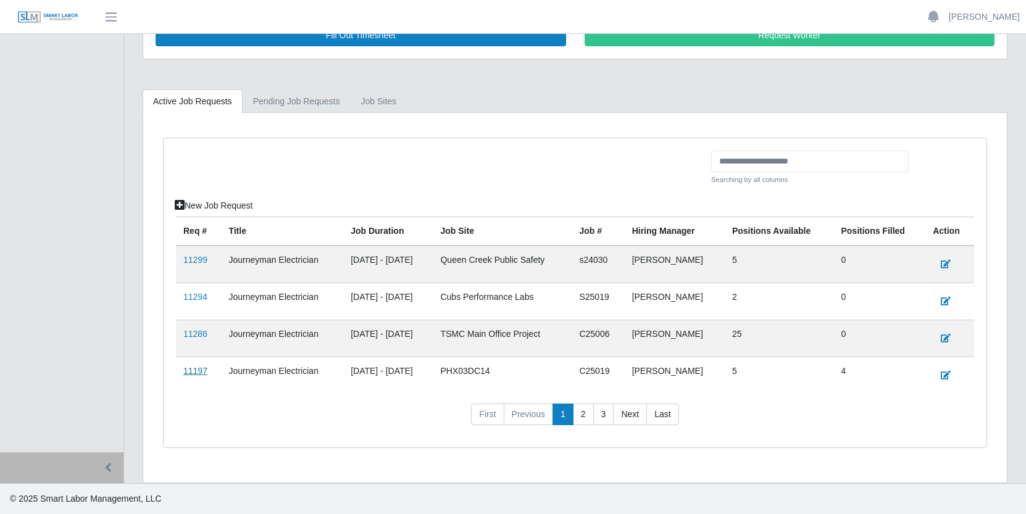
click at [196, 371] on link "11197" at bounding box center [195, 371] width 24 height 10
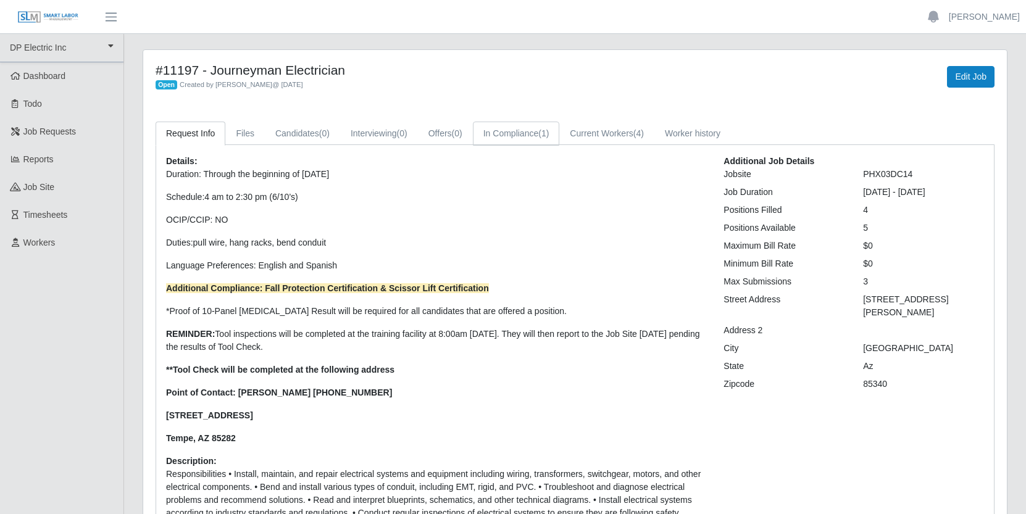
click at [551, 130] on link "In Compliance (1)" at bounding box center [516, 134] width 87 height 24
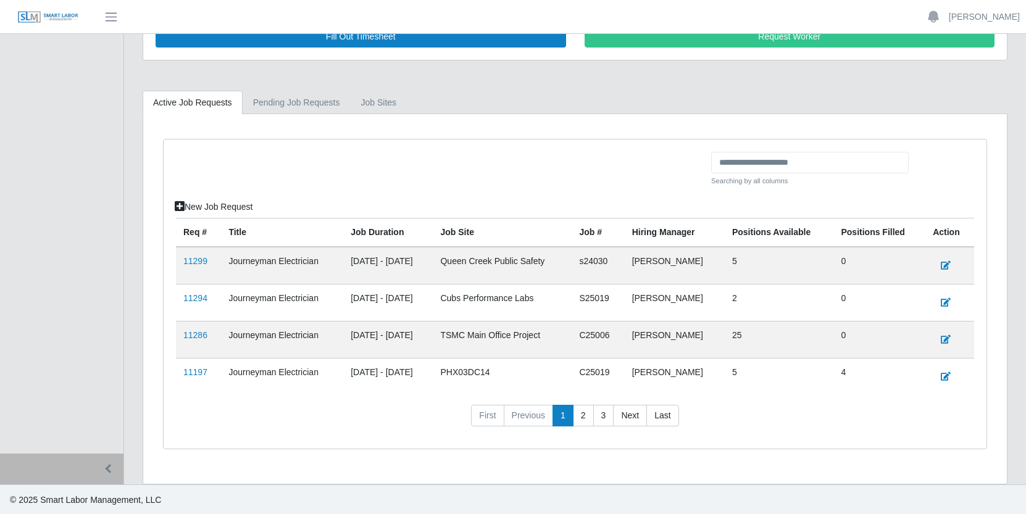
scroll to position [229, 0]
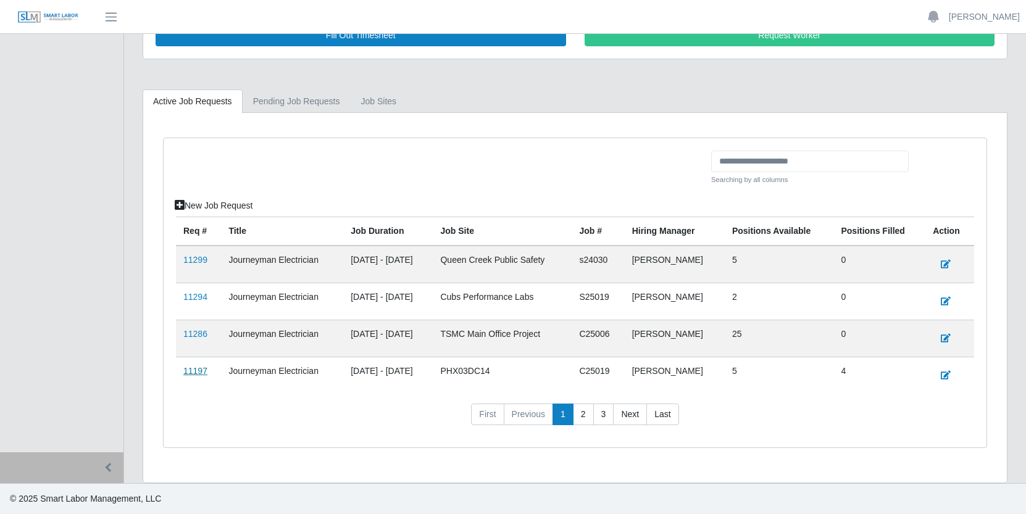
click at [199, 371] on link "11197" at bounding box center [195, 371] width 24 height 10
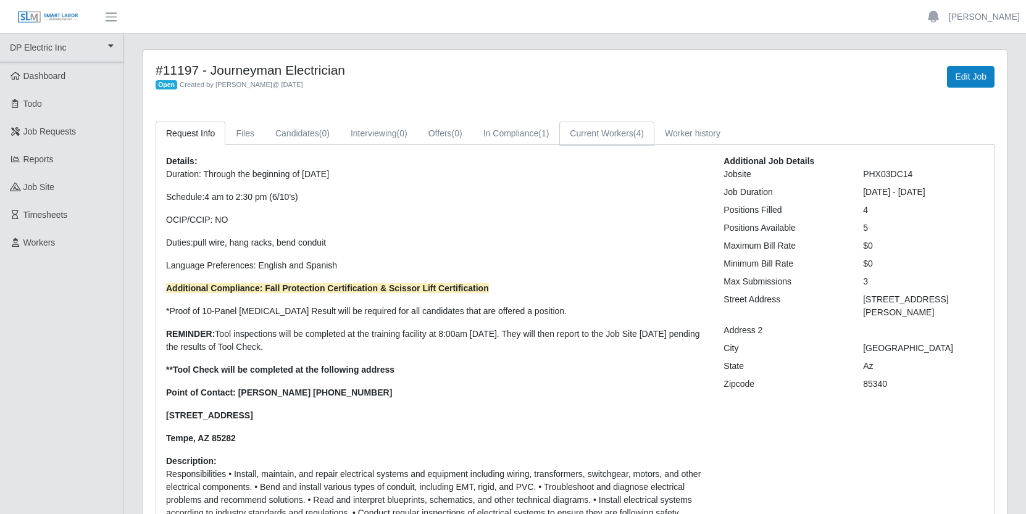
click at [640, 135] on link "Current Workers (4)" at bounding box center [606, 134] width 95 height 24
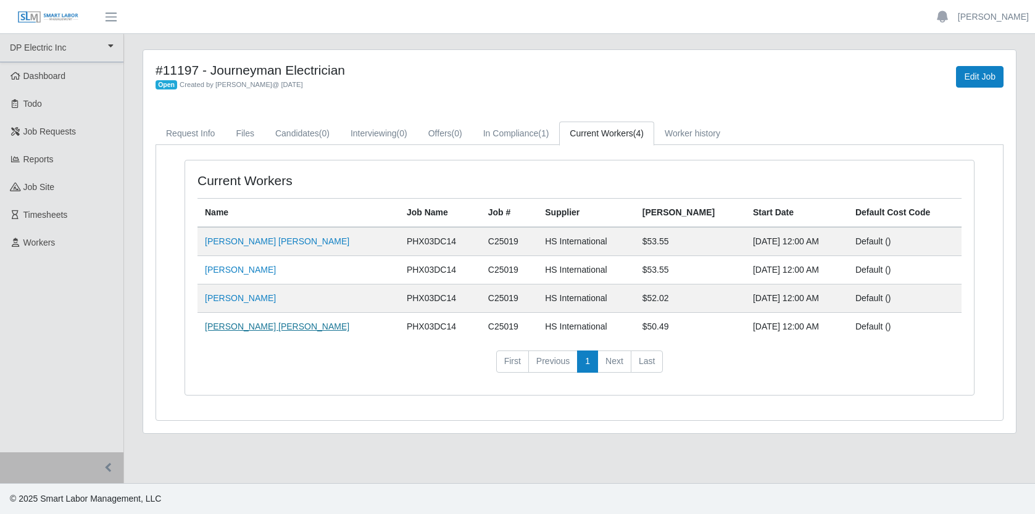
click at [275, 327] on link "[PERSON_NAME] [PERSON_NAME]" at bounding box center [277, 327] width 144 height 10
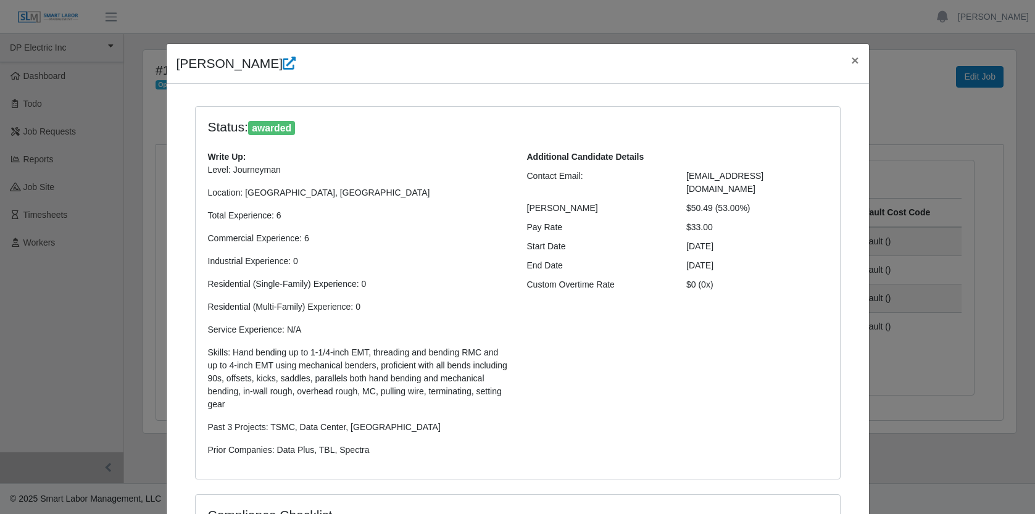
select select "**********"
click at [853, 61] on span "×" at bounding box center [854, 60] width 7 height 14
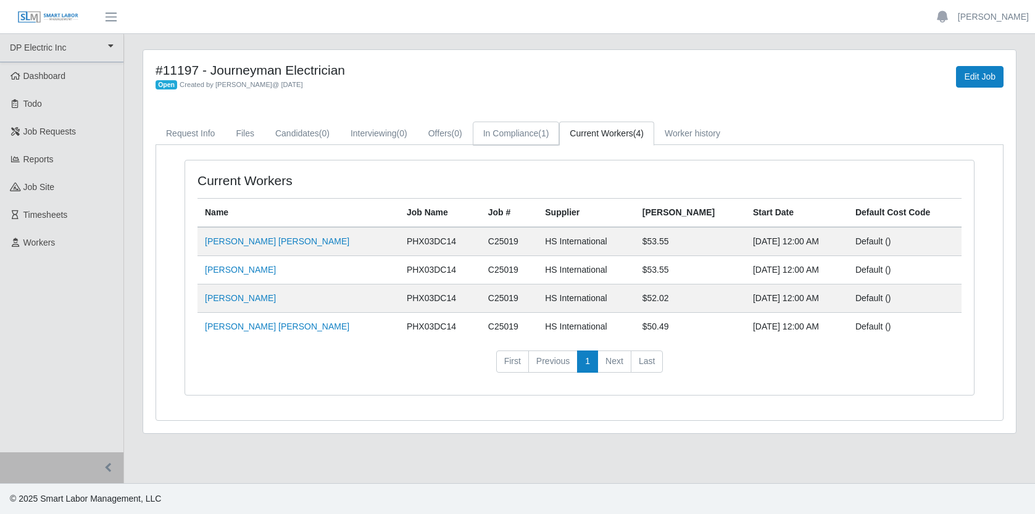
click at [541, 136] on link "In Compliance (1)" at bounding box center [516, 134] width 87 height 24
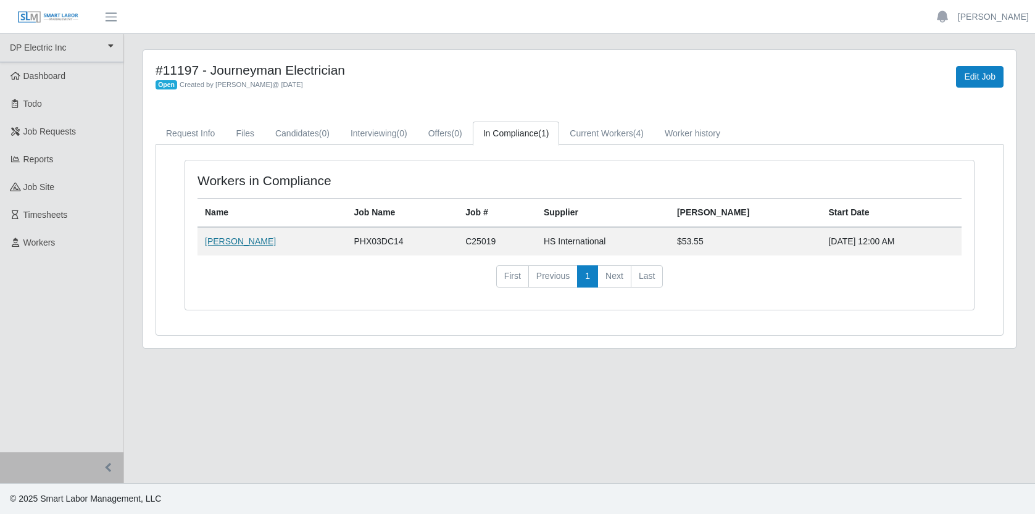
click at [276, 240] on link "Samuel Figueroa Perea" at bounding box center [240, 241] width 71 height 10
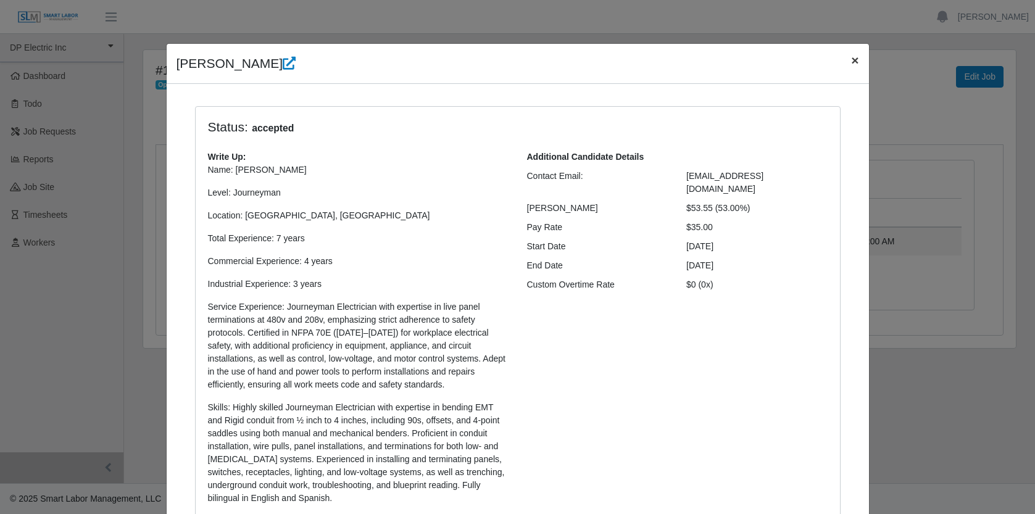
click at [851, 62] on span "×" at bounding box center [854, 60] width 7 height 14
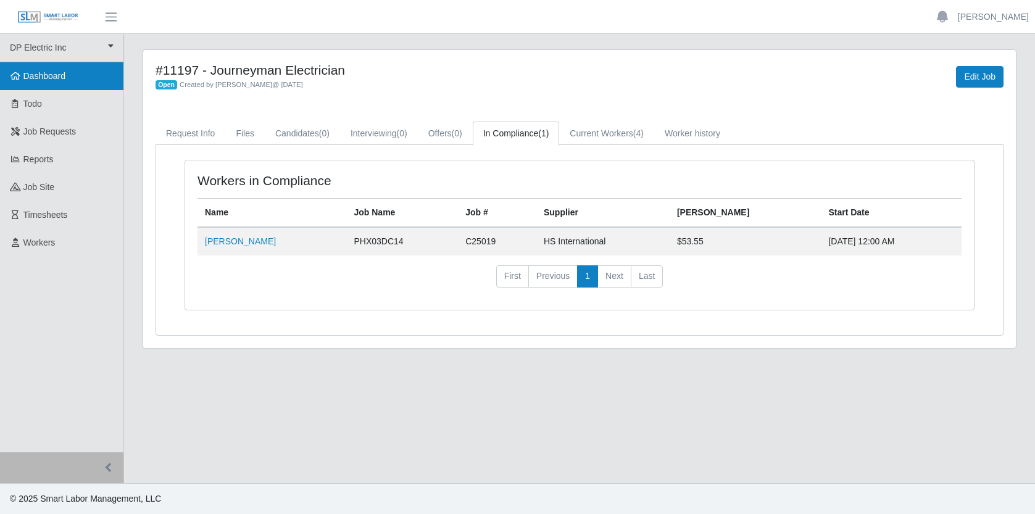
click at [69, 76] on link "Dashboard" at bounding box center [61, 76] width 123 height 28
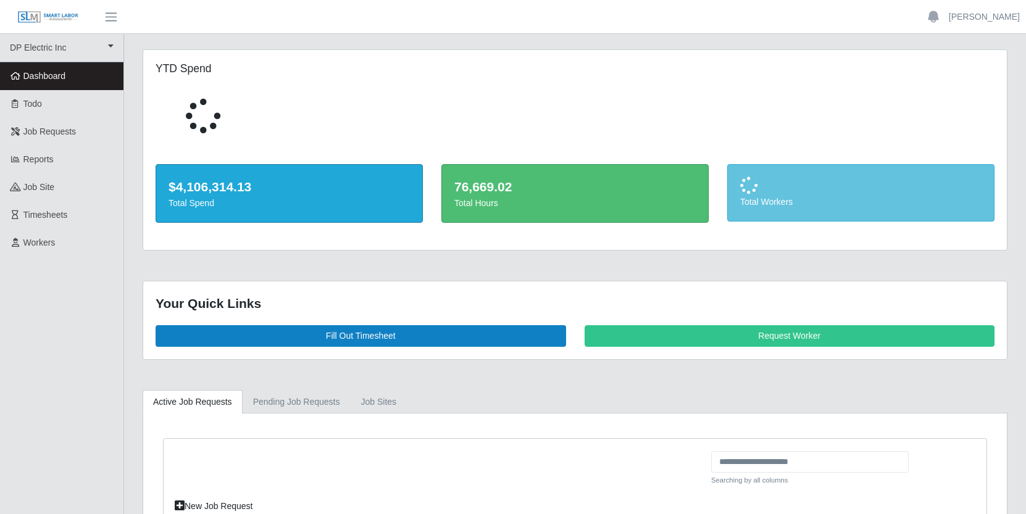
scroll to position [229, 0]
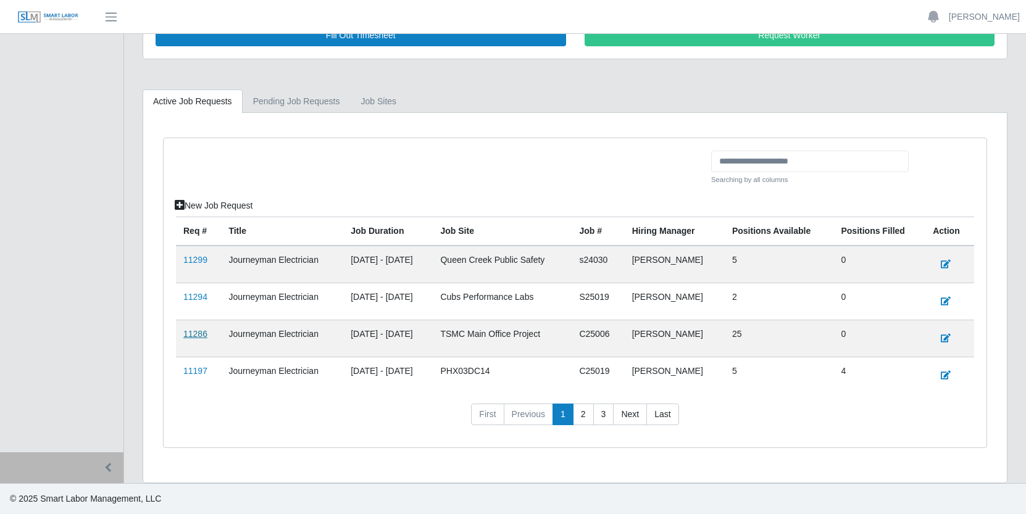
click at [197, 330] on link "11286" at bounding box center [195, 334] width 24 height 10
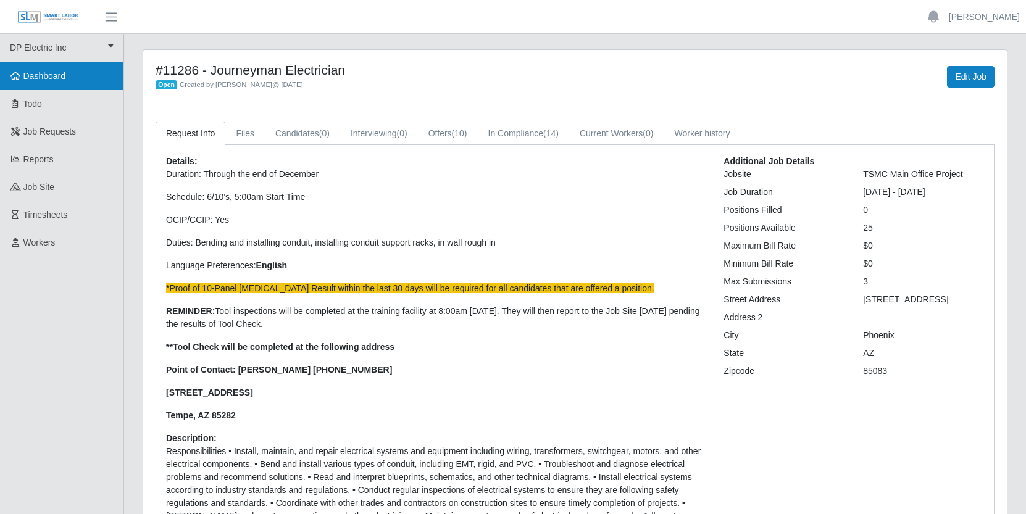
click at [72, 78] on link "Dashboard" at bounding box center [61, 76] width 123 height 28
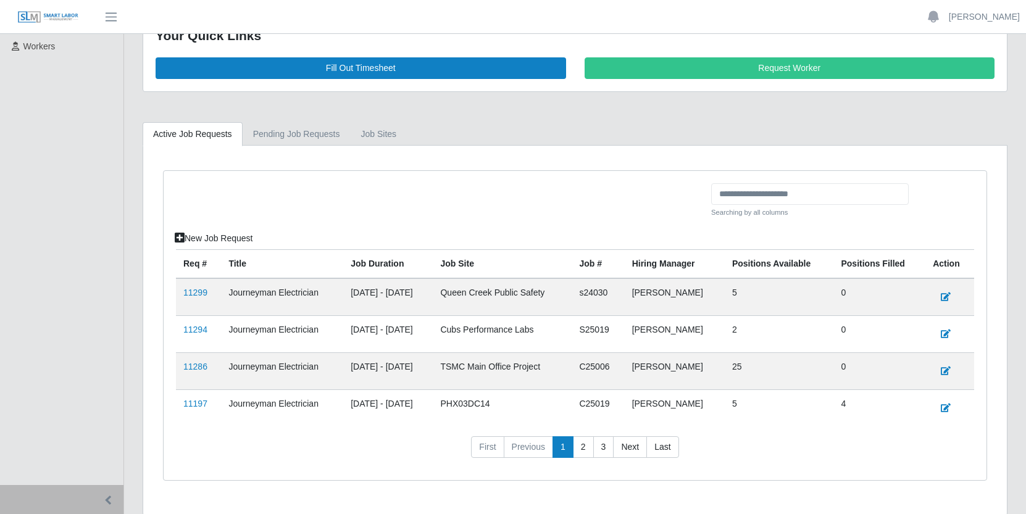
scroll to position [229, 0]
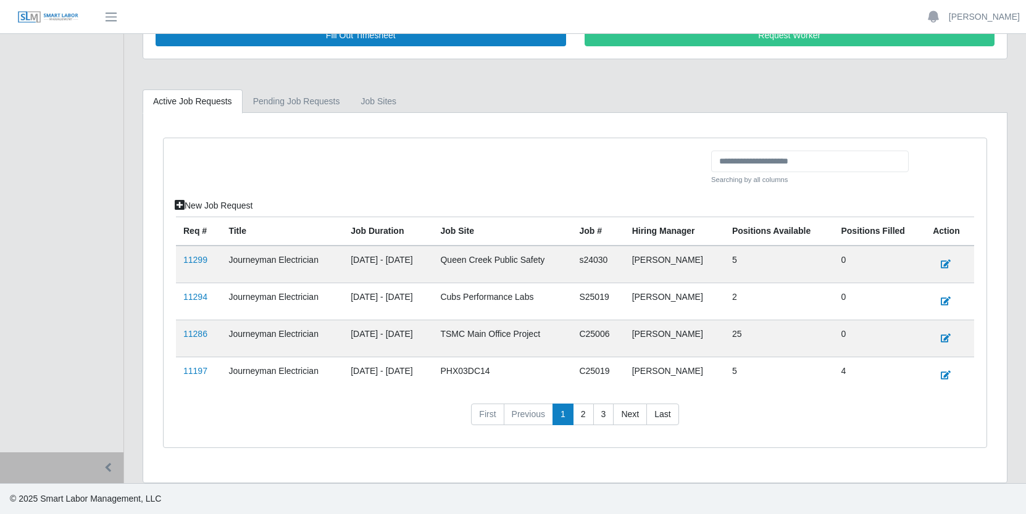
click at [311, 166] on div at bounding box center [439, 173] width 545 height 44
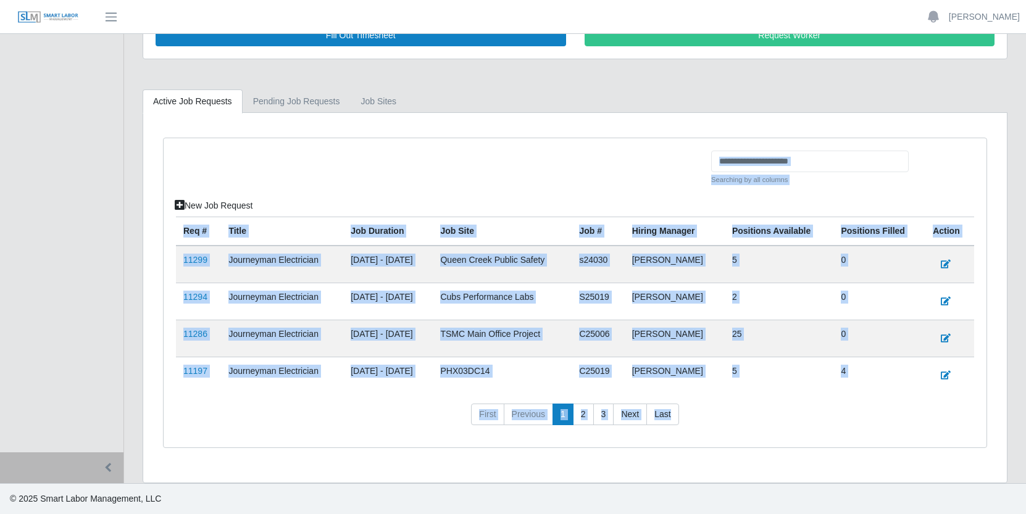
drag, startPoint x: 170, startPoint y: 169, endPoint x: 768, endPoint y: 435, distance: 654.2
click at [766, 434] on div "Searching by all columns New Job Request Req # Title Job Duration job site Job …" at bounding box center [575, 292] width 823 height 309
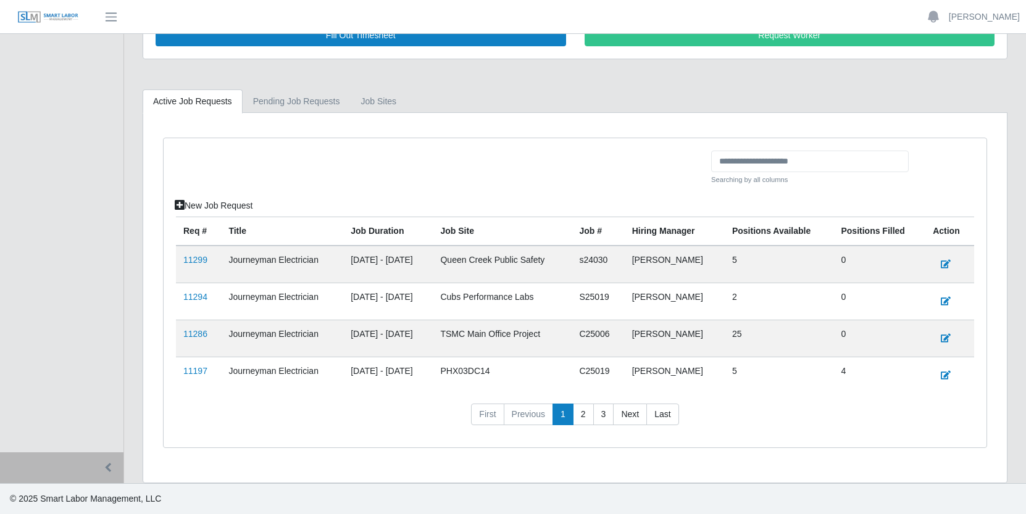
click at [849, 426] on nav "First Previous 1 2 3 Next Last" at bounding box center [575, 420] width 798 height 32
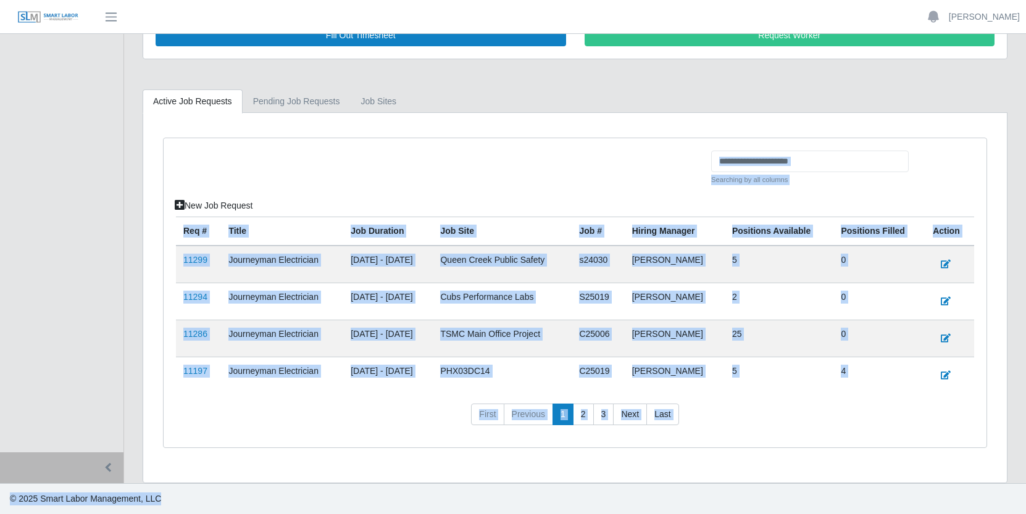
drag, startPoint x: 175, startPoint y: 148, endPoint x: 945, endPoint y: 500, distance: 847.1
click at [945, 500] on div "[PERSON_NAME] Account Settings Logout DP Electric Inc DP Electric Inc Dashboard…" at bounding box center [513, 142] width 1026 height 743
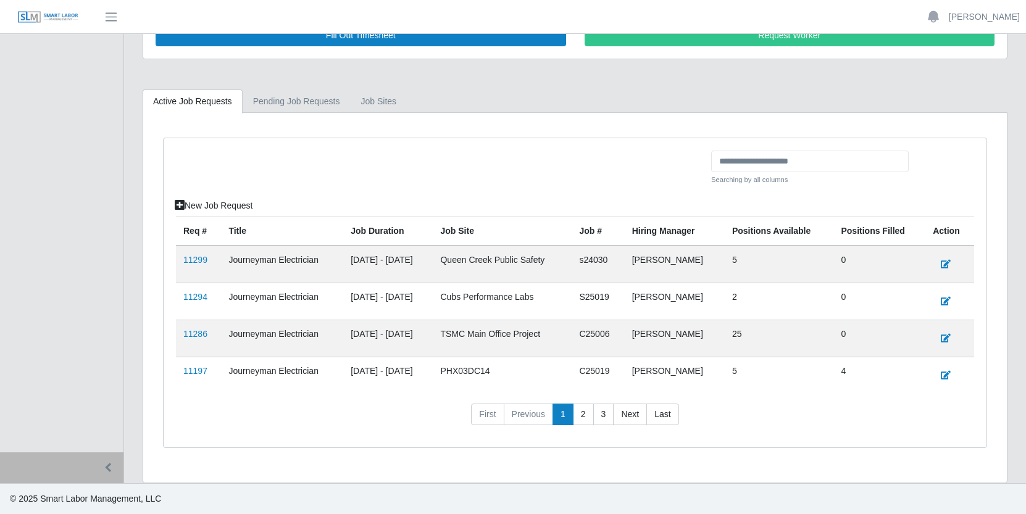
click at [869, 430] on nav "First Previous 1 2 3 Next Last" at bounding box center [575, 420] width 798 height 32
click at [201, 259] on link "11299" at bounding box center [195, 260] width 24 height 10
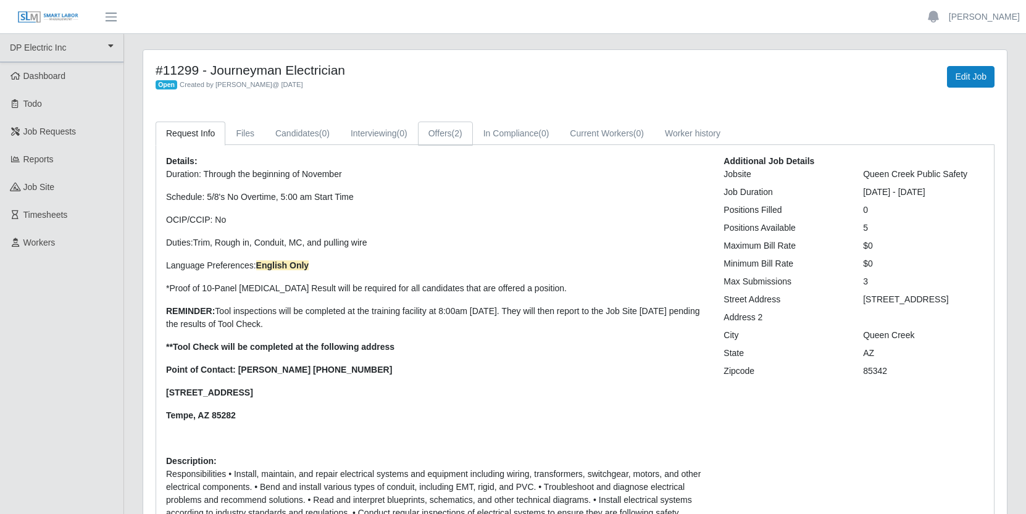
click at [462, 130] on span "(2)" at bounding box center [457, 133] width 10 height 10
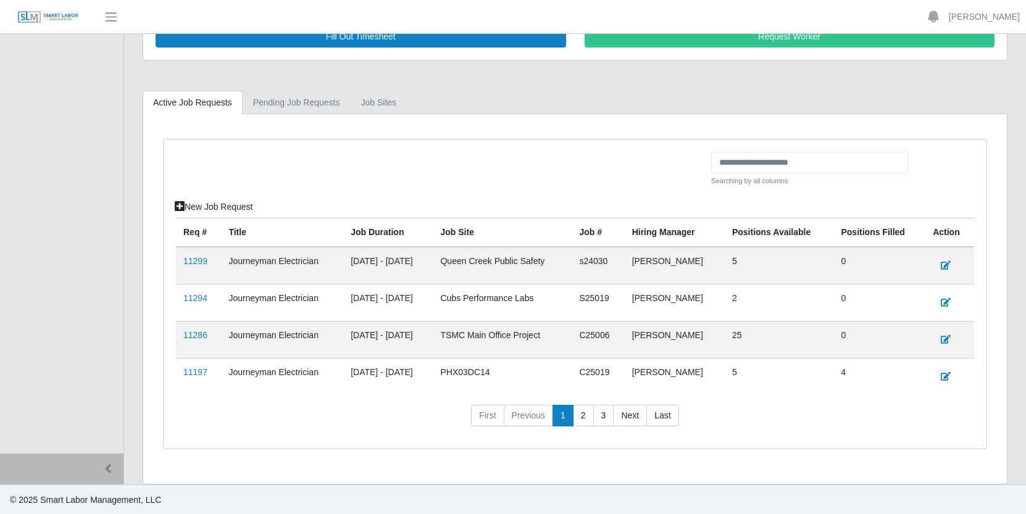
scroll to position [229, 0]
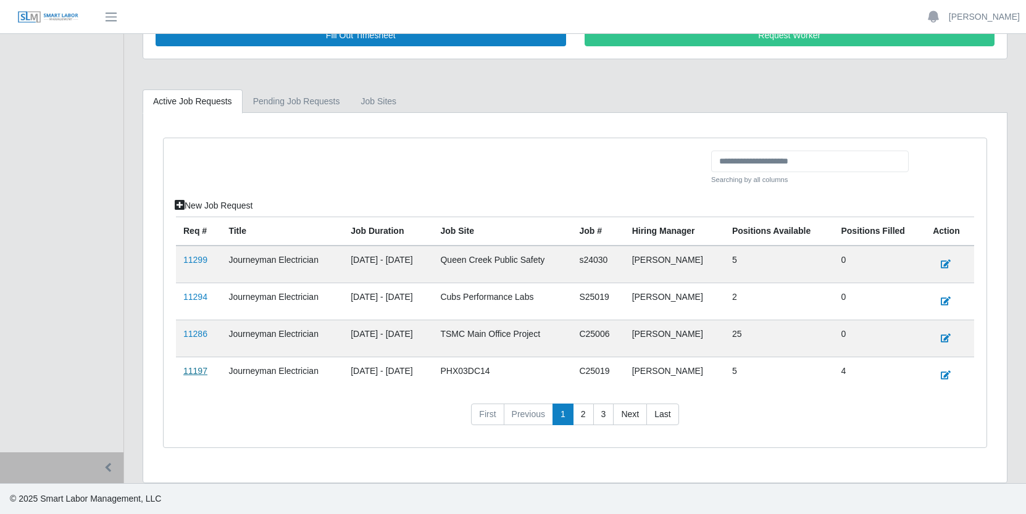
click at [200, 372] on link "11197" at bounding box center [195, 371] width 24 height 10
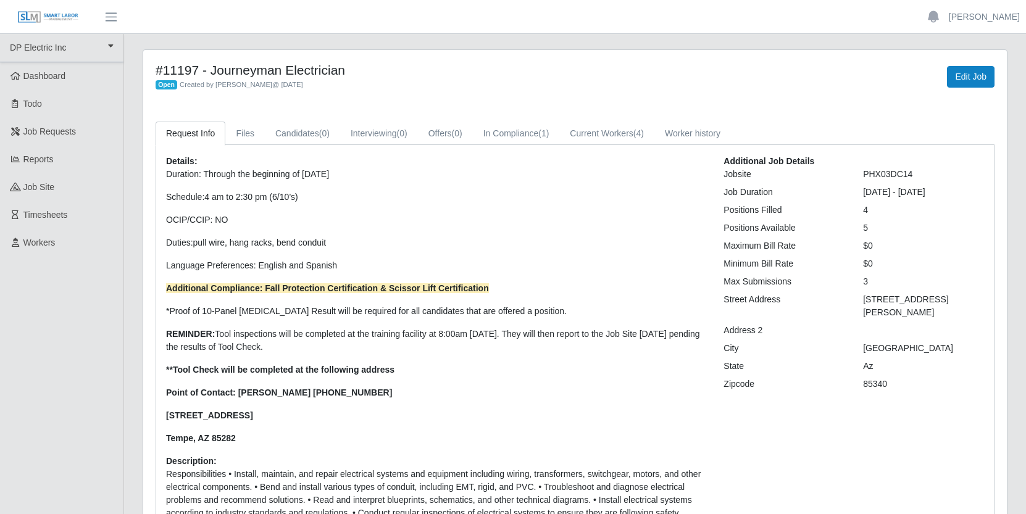
click at [156, 72] on h4 "#11197 - Journeyman Electrician" at bounding box center [397, 69] width 482 height 15
click at [152, 73] on div "#11197 - Journeyman Electrician Open Created by [PERSON_NAME] @ [DATE]" at bounding box center [396, 76] width 500 height 28
click at [404, 90] on div "Open Created by [PERSON_NAME] @ [DATE]" at bounding box center [397, 84] width 482 height 13
drag, startPoint x: 155, startPoint y: 64, endPoint x: 169, endPoint y: 69, distance: 14.3
click at [169, 69] on h4 "#11197 - Journeyman Electrician" at bounding box center [397, 69] width 482 height 15
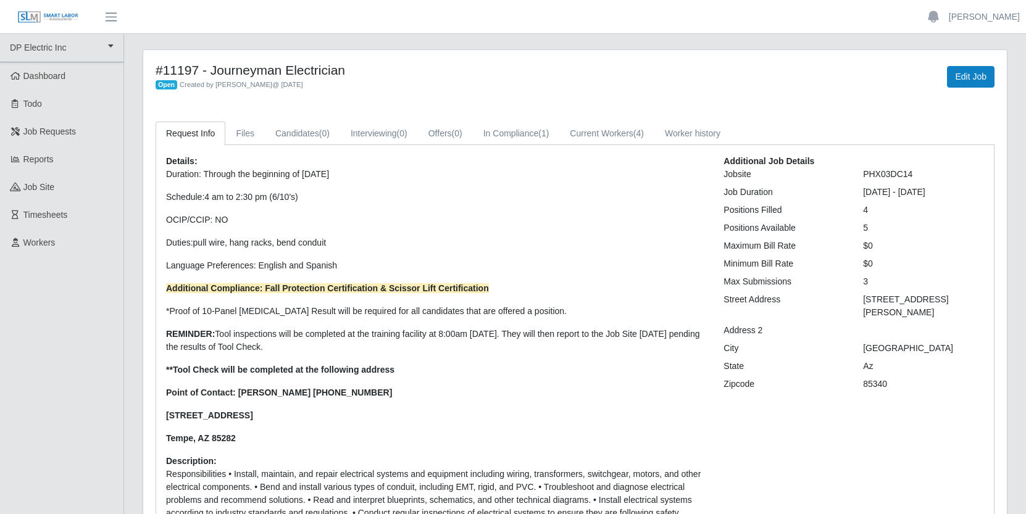
click at [306, 79] on div "Open Created by [PERSON_NAME] @ [DATE]" at bounding box center [397, 84] width 482 height 13
click at [70, 70] on link "Dashboard" at bounding box center [61, 76] width 123 height 28
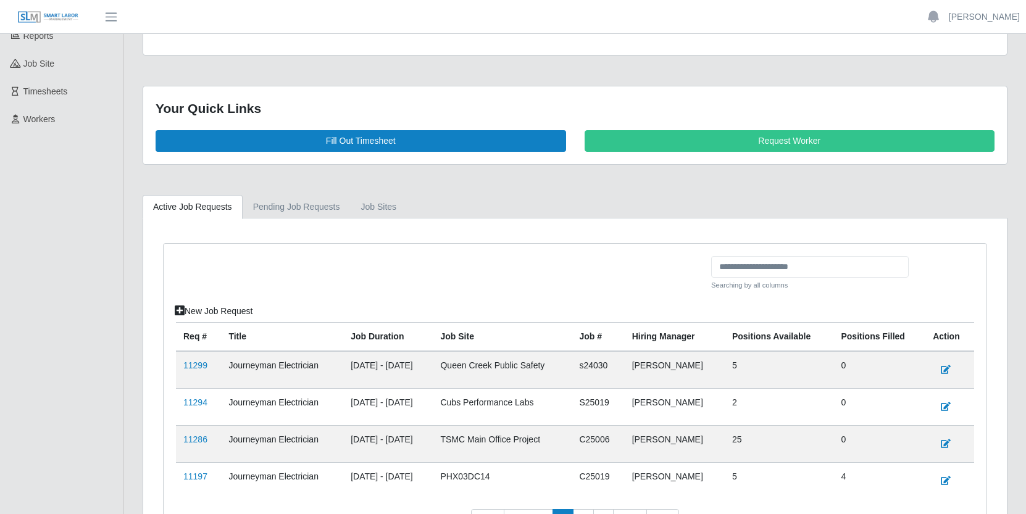
scroll to position [229, 0]
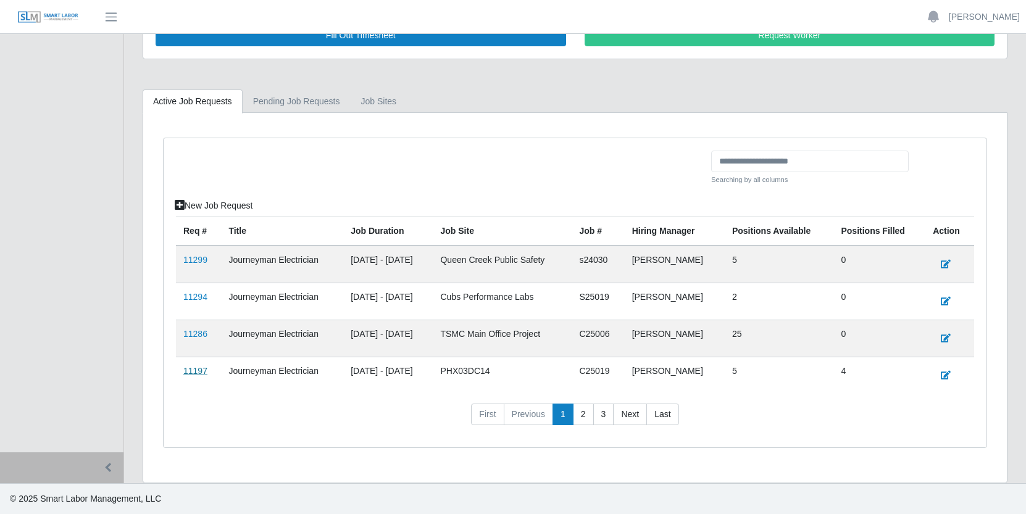
click at [196, 370] on link "11197" at bounding box center [195, 371] width 24 height 10
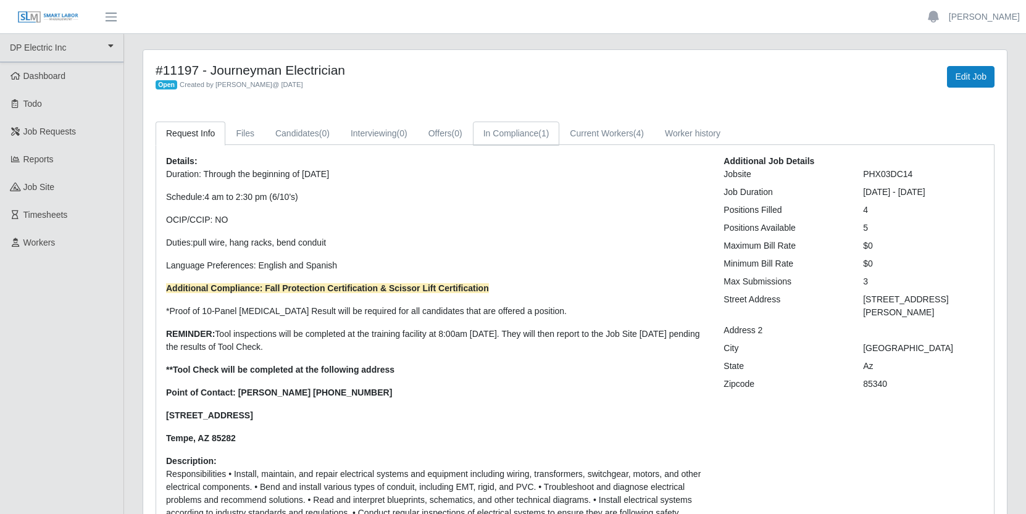
click at [556, 137] on link "In Compliance (1)" at bounding box center [516, 134] width 87 height 24
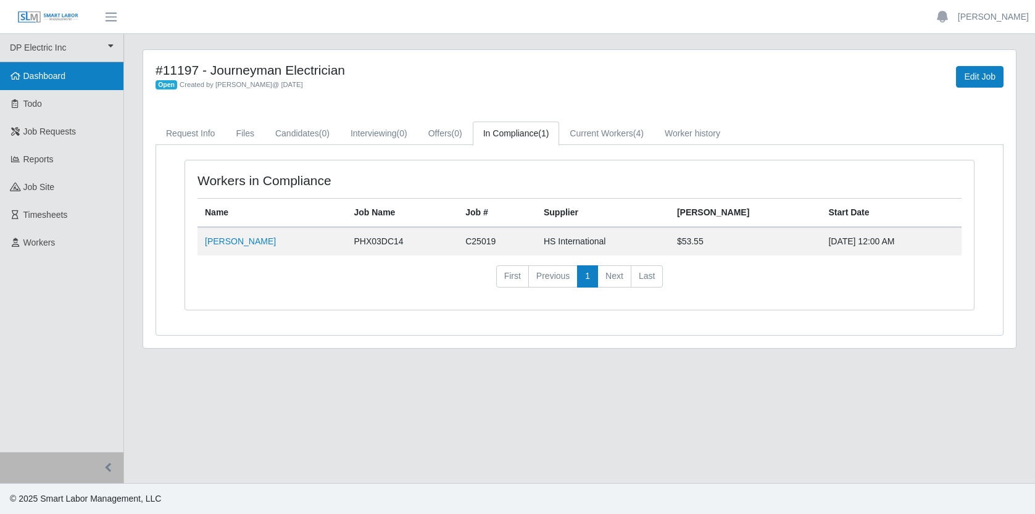
click at [69, 77] on link "Dashboard" at bounding box center [61, 76] width 123 height 28
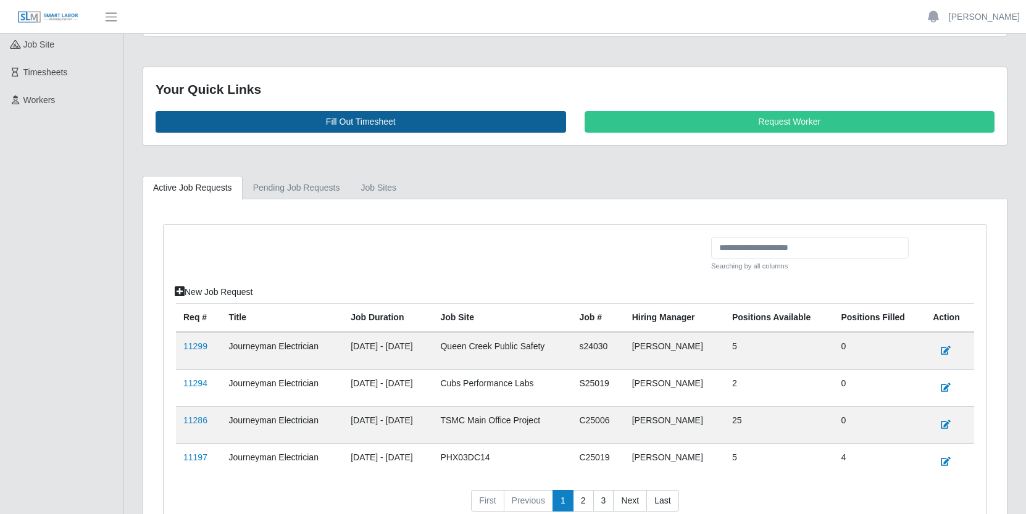
scroll to position [229, 0]
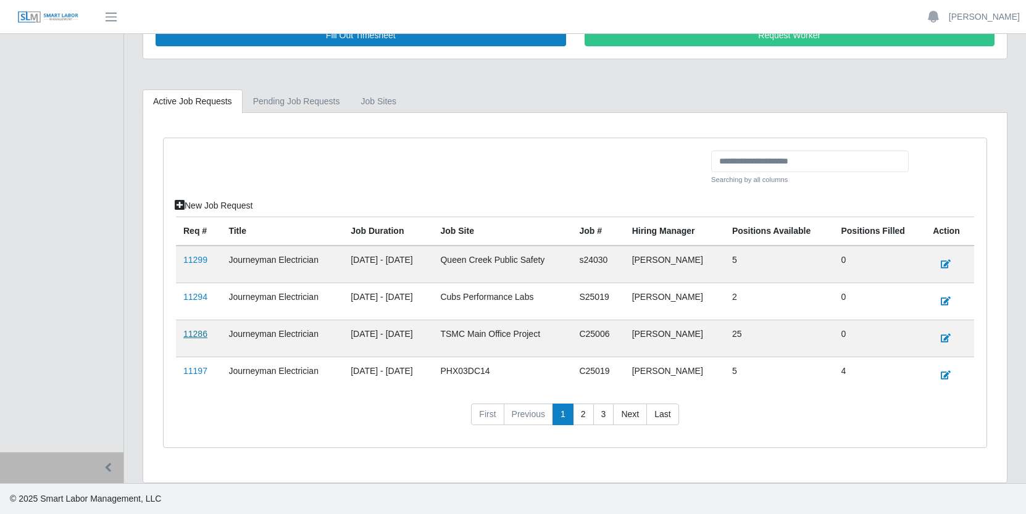
click at [196, 333] on link "11286" at bounding box center [195, 334] width 24 height 10
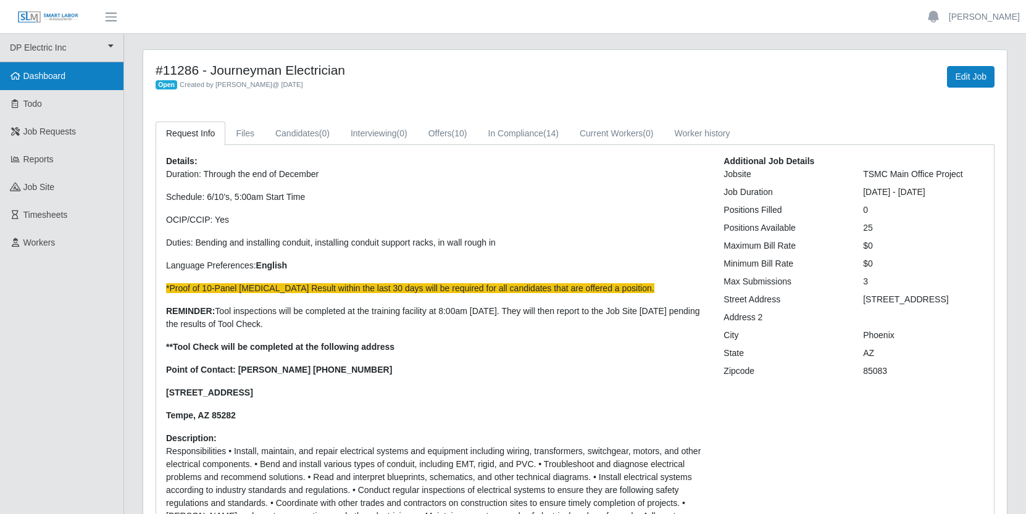
click at [46, 78] on span "Dashboard" at bounding box center [44, 76] width 43 height 10
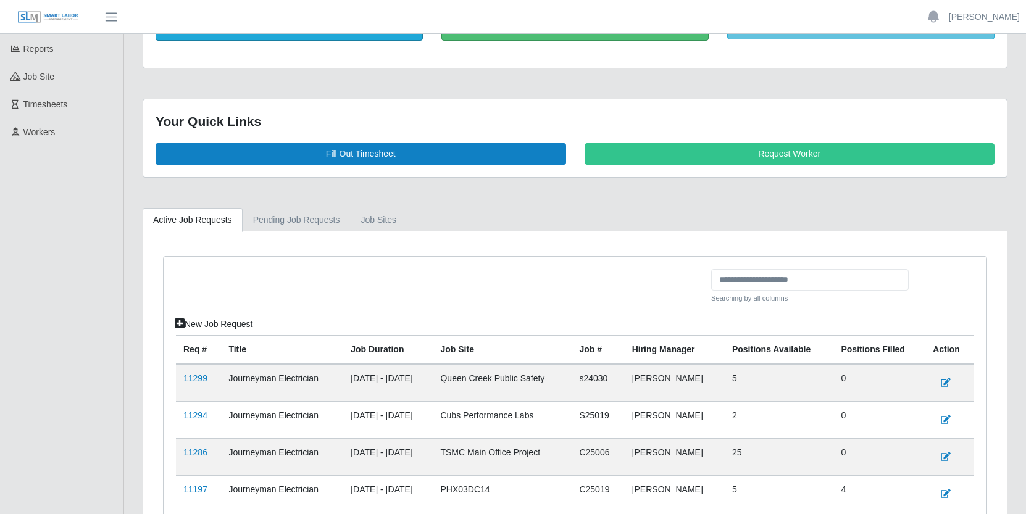
scroll to position [110, 0]
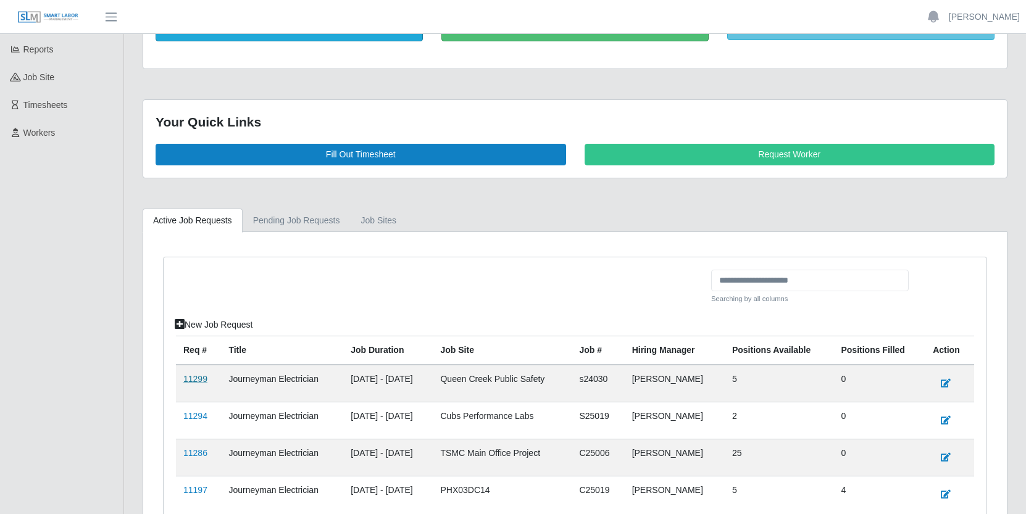
click at [203, 379] on link "11299" at bounding box center [195, 379] width 24 height 10
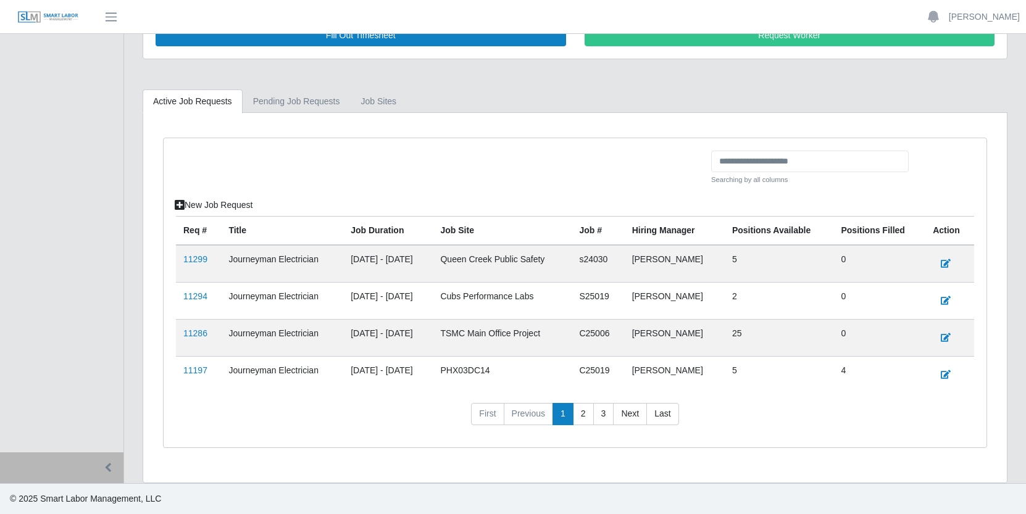
scroll to position [229, 0]
click at [197, 260] on link "11299" at bounding box center [195, 260] width 24 height 10
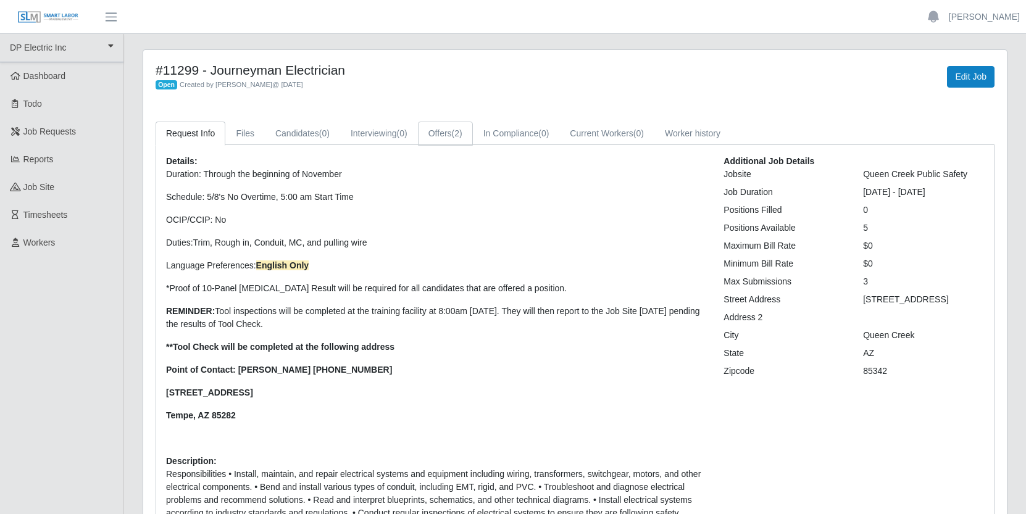
click at [464, 130] on link "Offers (2)" at bounding box center [445, 134] width 55 height 24
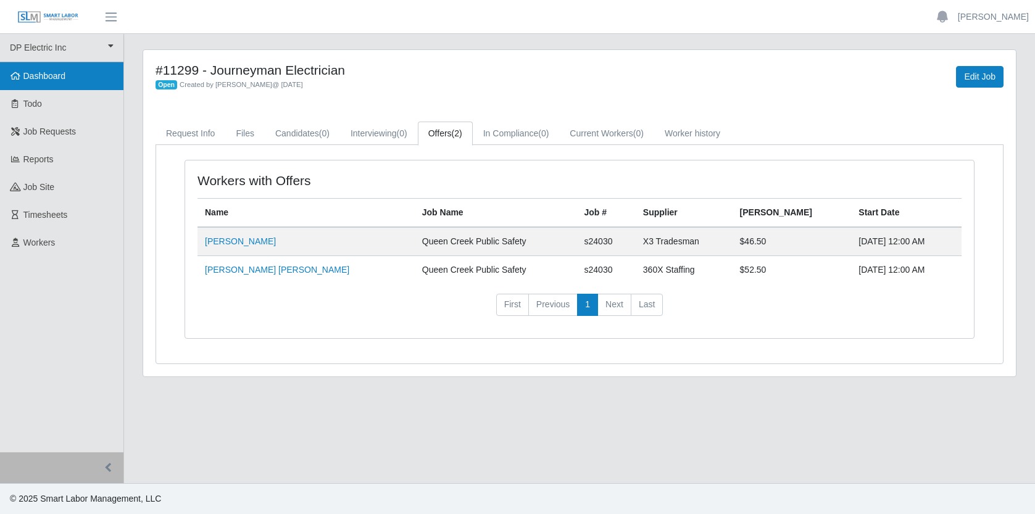
click at [40, 75] on span "Dashboard" at bounding box center [44, 76] width 43 height 10
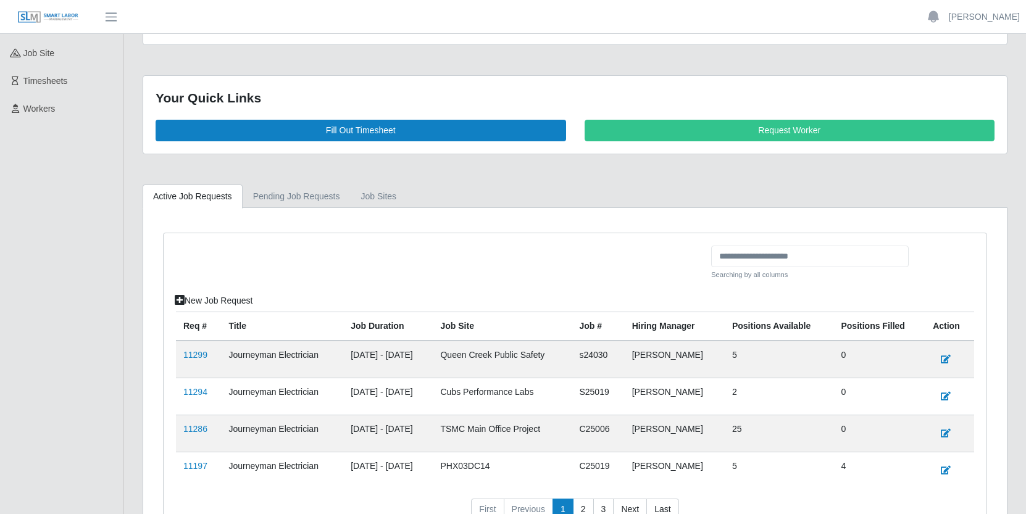
scroll to position [229, 0]
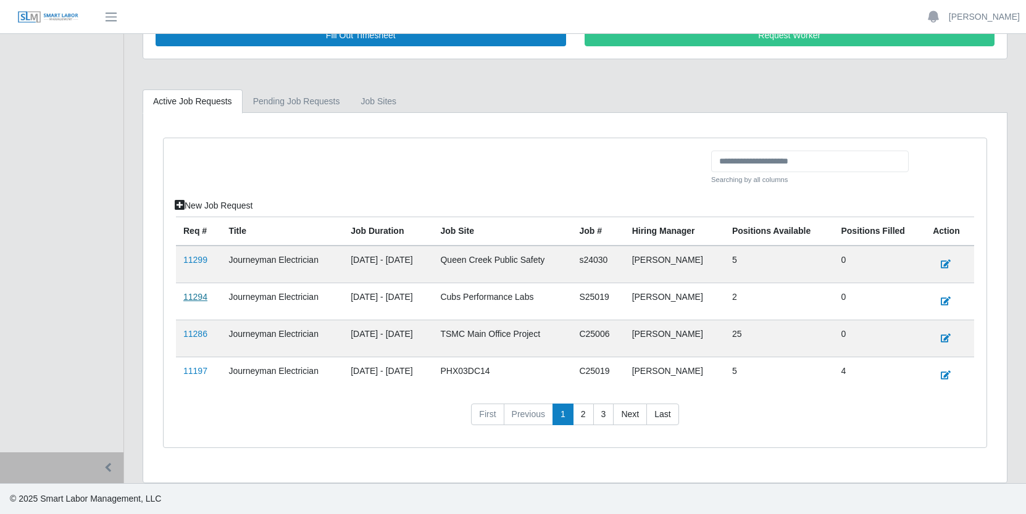
click at [196, 298] on link "11294" at bounding box center [195, 297] width 24 height 10
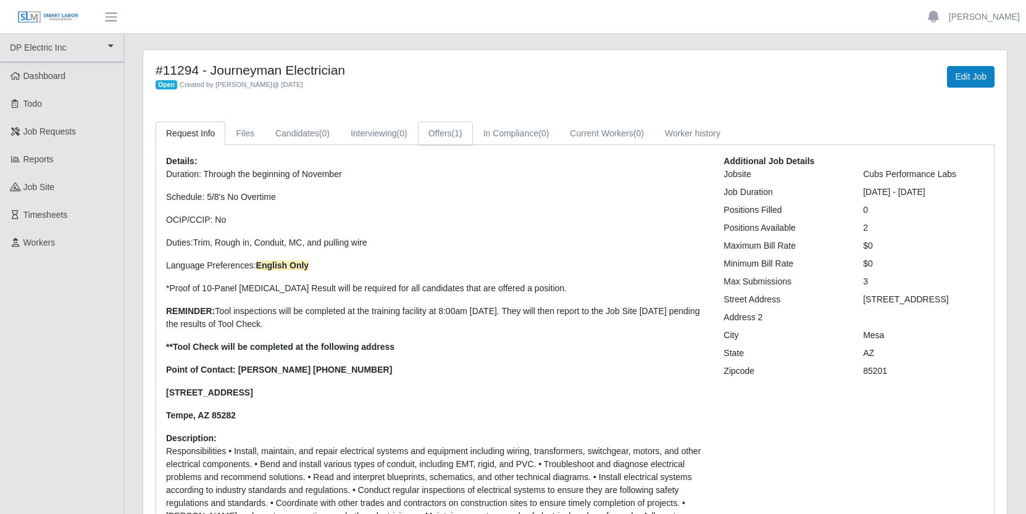
click at [466, 136] on link "Offers (1)" at bounding box center [445, 134] width 55 height 24
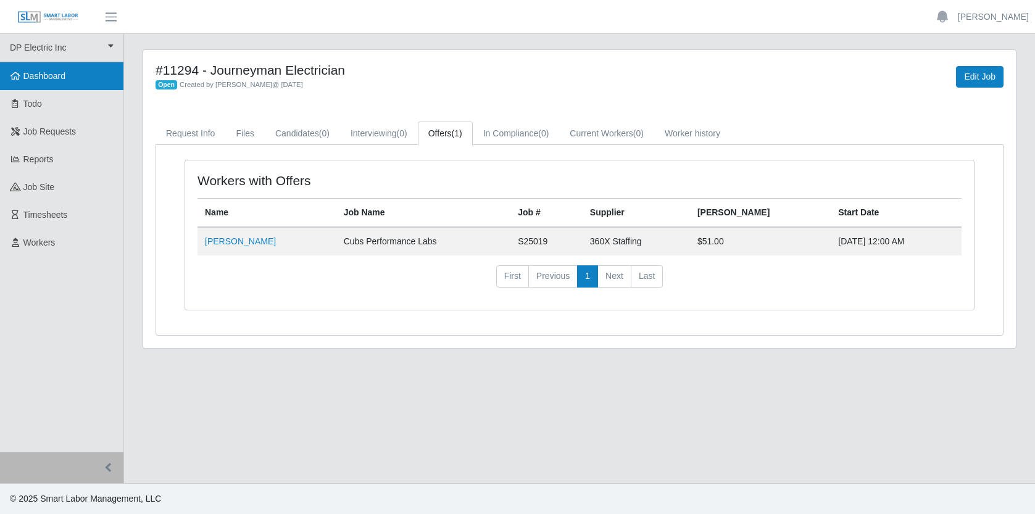
click at [54, 73] on span "Dashboard" at bounding box center [44, 76] width 43 height 10
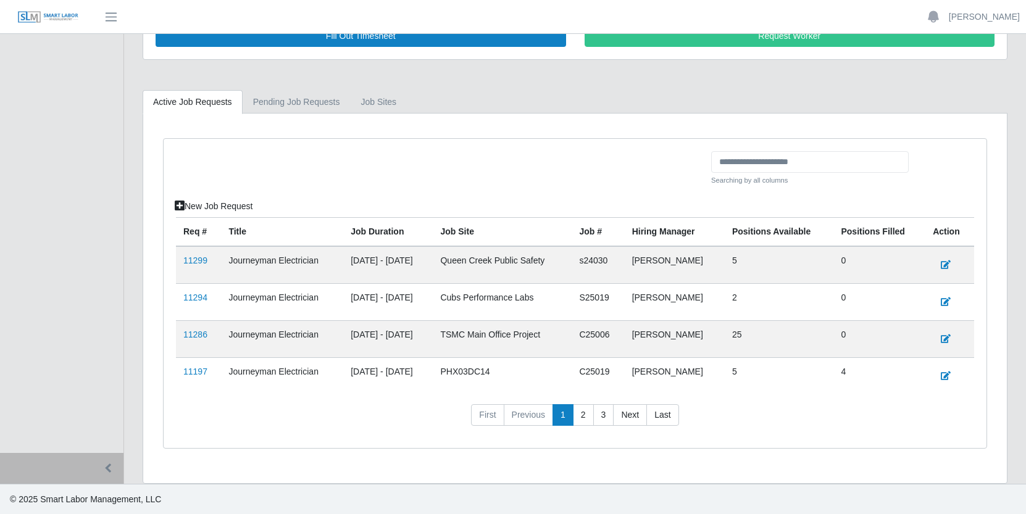
scroll to position [229, 0]
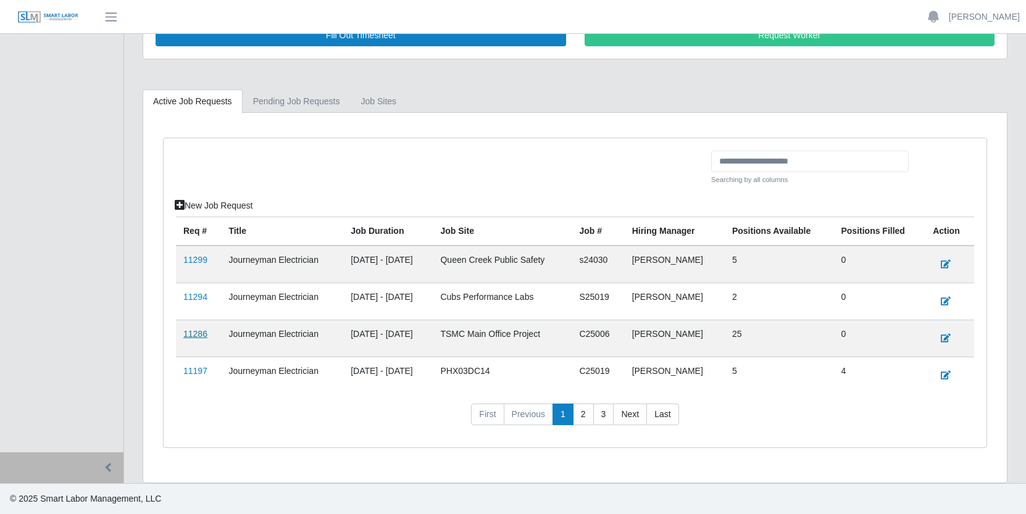
click at [193, 332] on link "11286" at bounding box center [195, 334] width 24 height 10
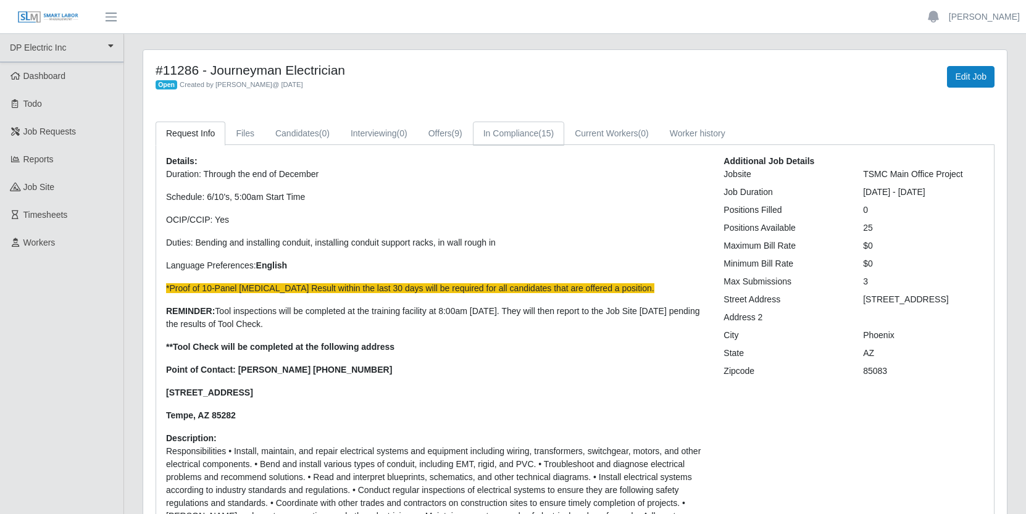
click at [549, 133] on link "In Compliance (15)" at bounding box center [518, 134] width 91 height 24
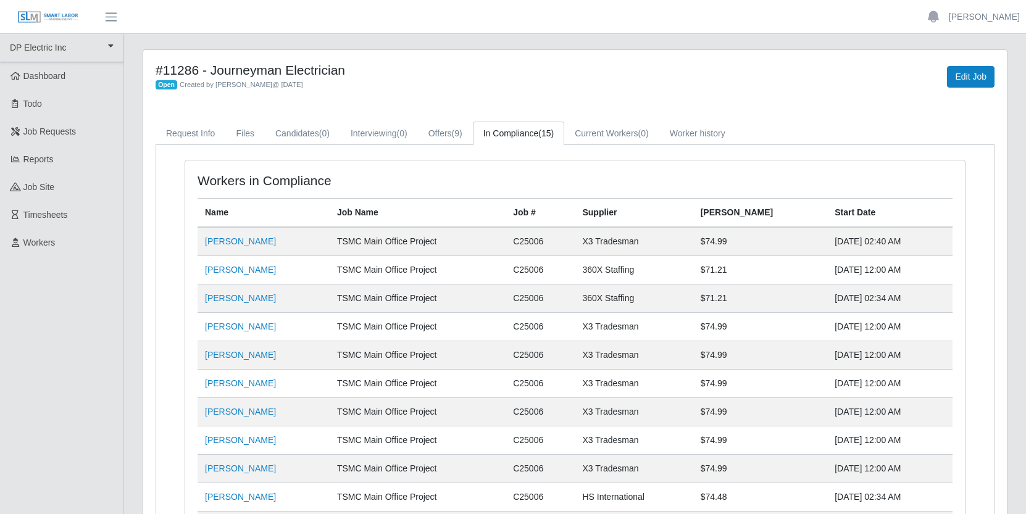
click at [629, 211] on th "Supplier" at bounding box center [634, 213] width 118 height 29
drag, startPoint x: 607, startPoint y: 270, endPoint x: 584, endPoint y: 270, distance: 22.9
click at [607, 270] on td "360X Staffing" at bounding box center [634, 270] width 118 height 28
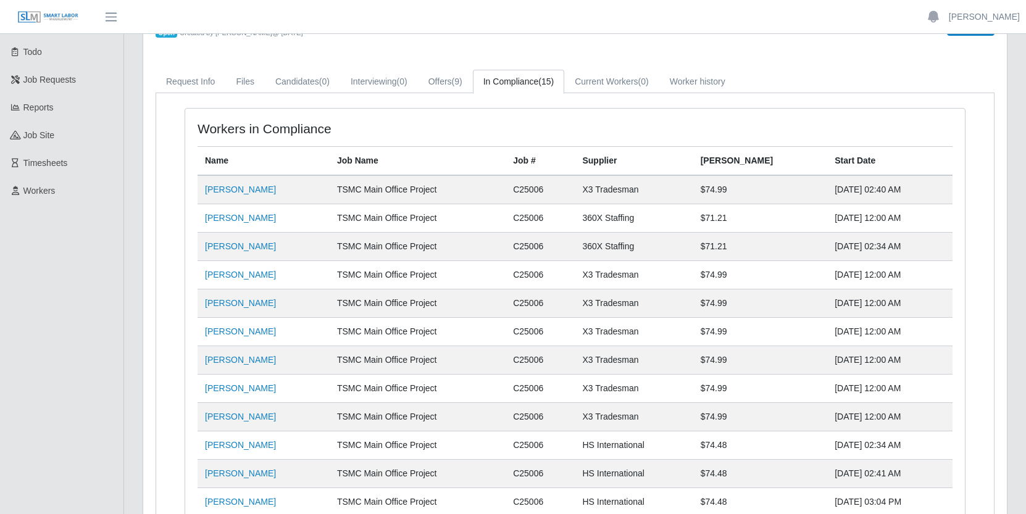
scroll to position [30, 0]
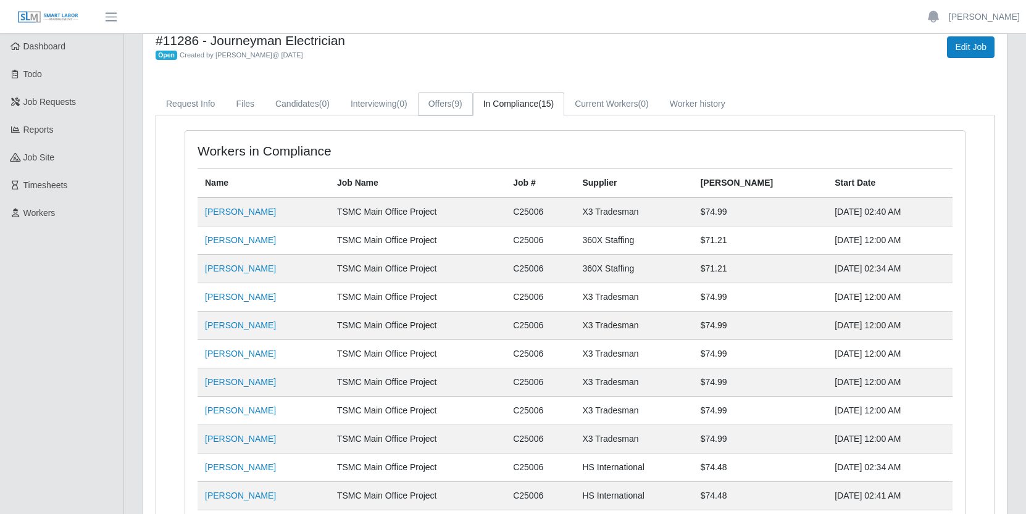
click at [456, 104] on link "Offers (9)" at bounding box center [445, 104] width 55 height 24
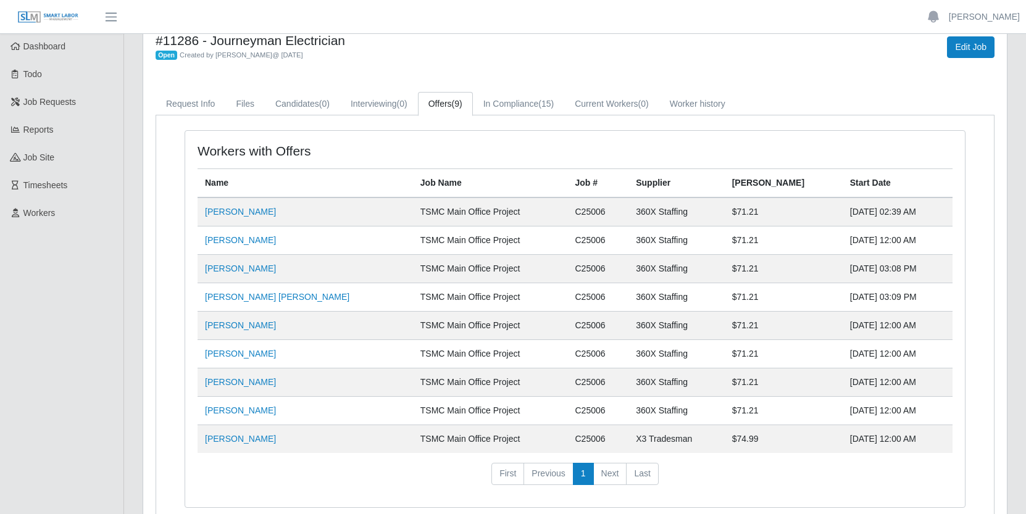
drag, startPoint x: 332, startPoint y: 243, endPoint x: 203, endPoint y: 242, distance: 129.0
click at [203, 242] on td "Mauricio Velazquez Chavez" at bounding box center [305, 241] width 215 height 28
copy link "Mauricio Velazquez Chavez"
drag, startPoint x: 265, startPoint y: 270, endPoint x: 201, endPoint y: 269, distance: 63.6
click at [201, 269] on td "Todd Logan" at bounding box center [305, 269] width 215 height 28
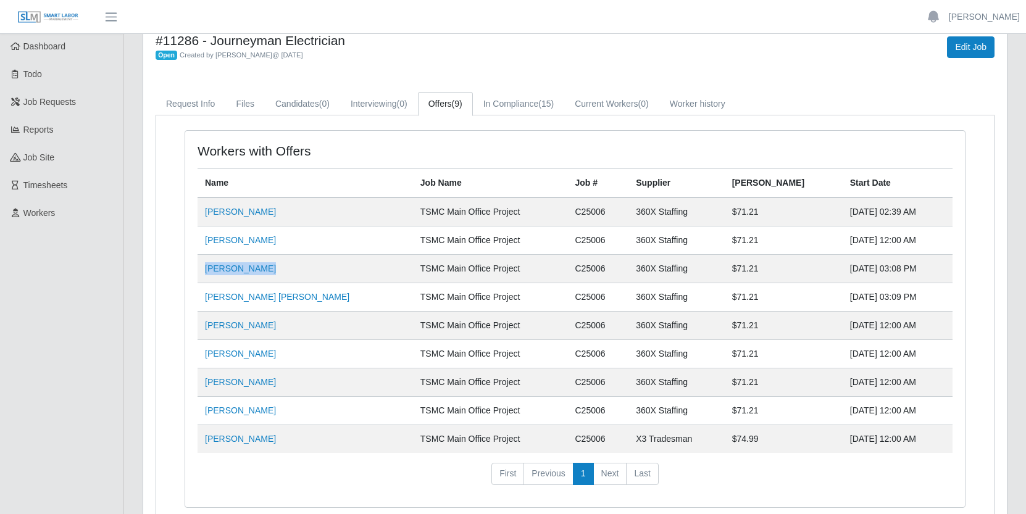
copy link "Todd Logan"
drag, startPoint x: 324, startPoint y: 300, endPoint x: 200, endPoint y: 303, distance: 123.5
click at [200, 303] on td "Brandon Lagos Henao" at bounding box center [305, 297] width 215 height 28
copy link "Brandon Lagos Henao"
drag, startPoint x: 339, startPoint y: 328, endPoint x: 204, endPoint y: 331, distance: 135.2
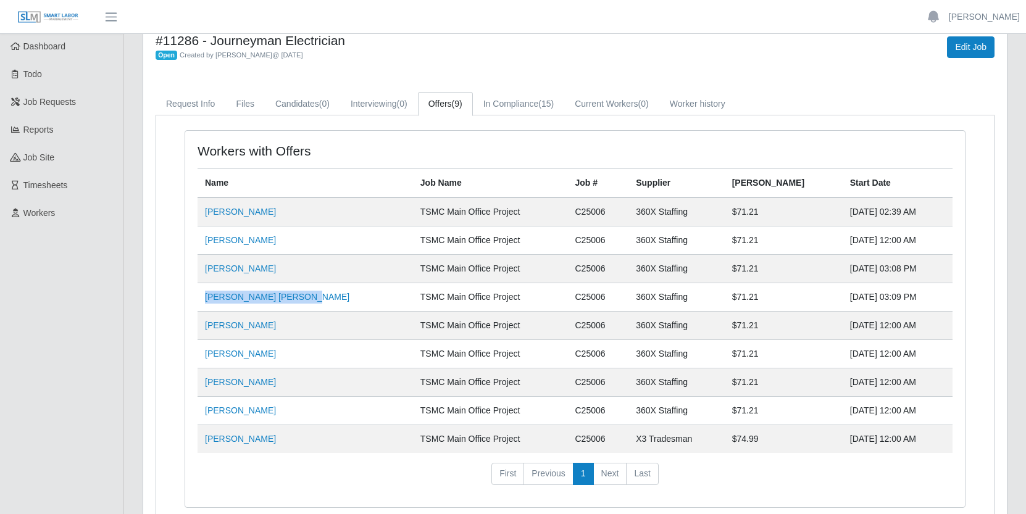
click at [204, 331] on td "Miguel Alfonso Figueredo" at bounding box center [305, 326] width 215 height 28
copy link "Miguel Alfonso Figueredo"
drag, startPoint x: 302, startPoint y: 357, endPoint x: 206, endPoint y: 357, distance: 96.3
click at [206, 357] on td "Daniel Benitez" at bounding box center [305, 354] width 215 height 28
copy link "Daniel Benitez"
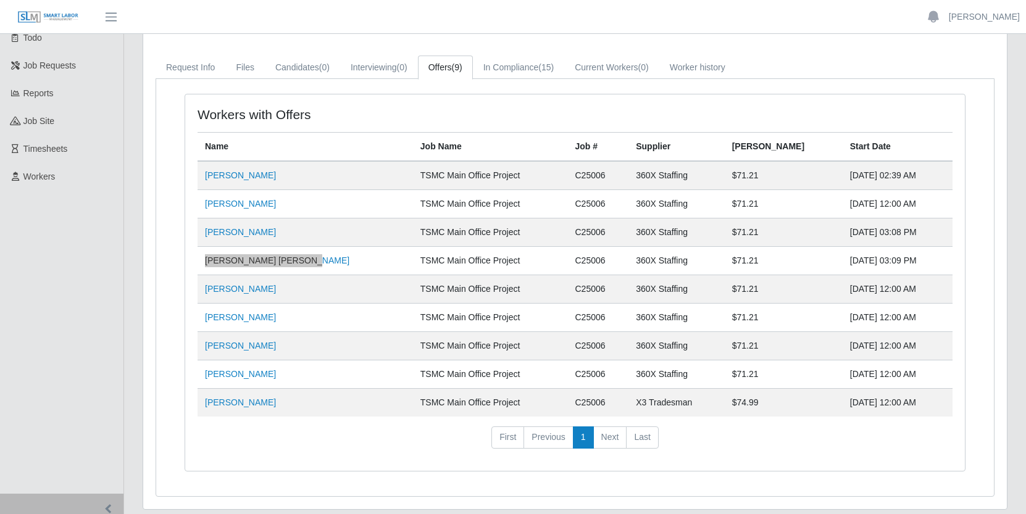
scroll to position [98, 0]
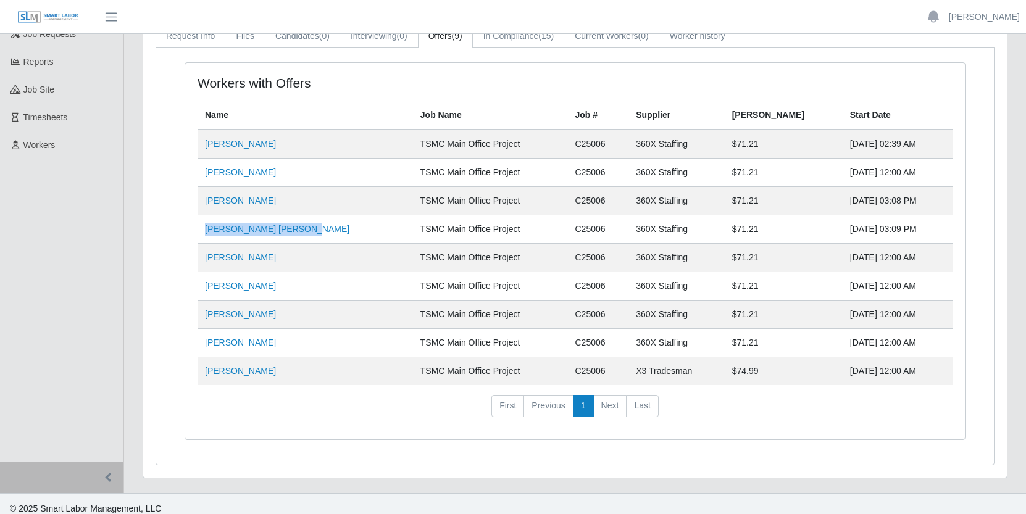
drag, startPoint x: 275, startPoint y: 315, endPoint x: 203, endPoint y: 317, distance: 72.2
click at [203, 317] on td "Julio Quintana" at bounding box center [305, 315] width 215 height 28
copy link "Julio Quintana"
drag, startPoint x: 288, startPoint y: 343, endPoint x: 204, endPoint y: 343, distance: 84.6
click at [204, 343] on td "Shane Woody" at bounding box center [305, 343] width 215 height 28
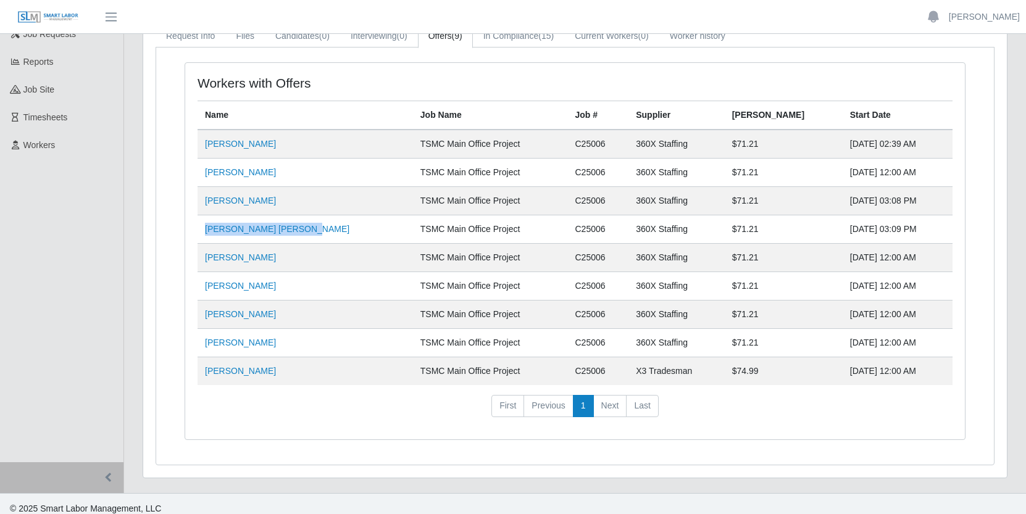
copy link "Shane Woody"
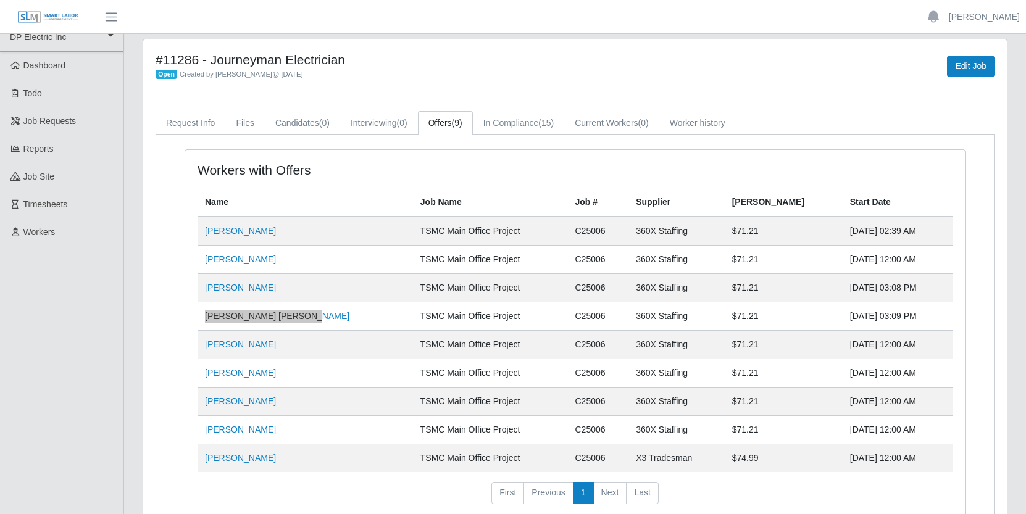
scroll to position [8, 0]
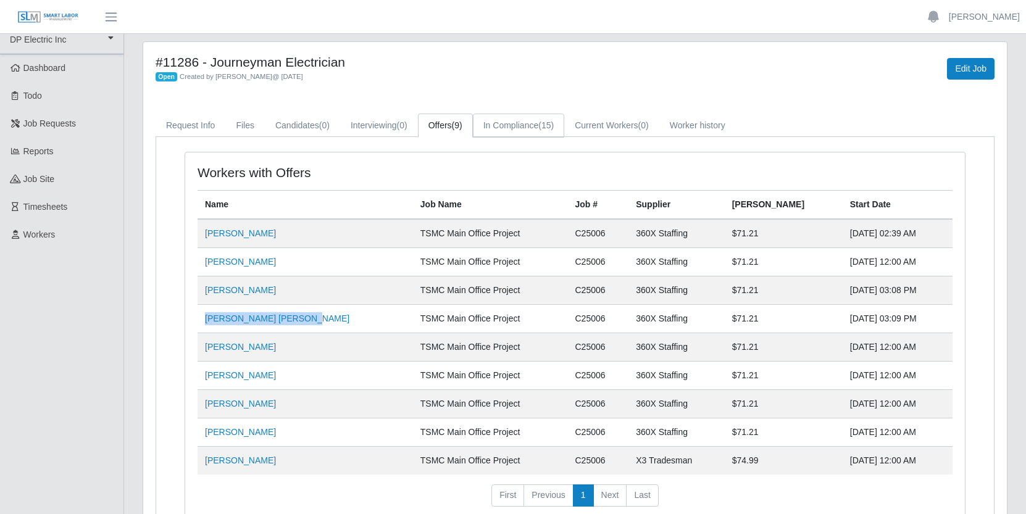
click at [540, 128] on link "In Compliance (15)" at bounding box center [518, 126] width 91 height 24
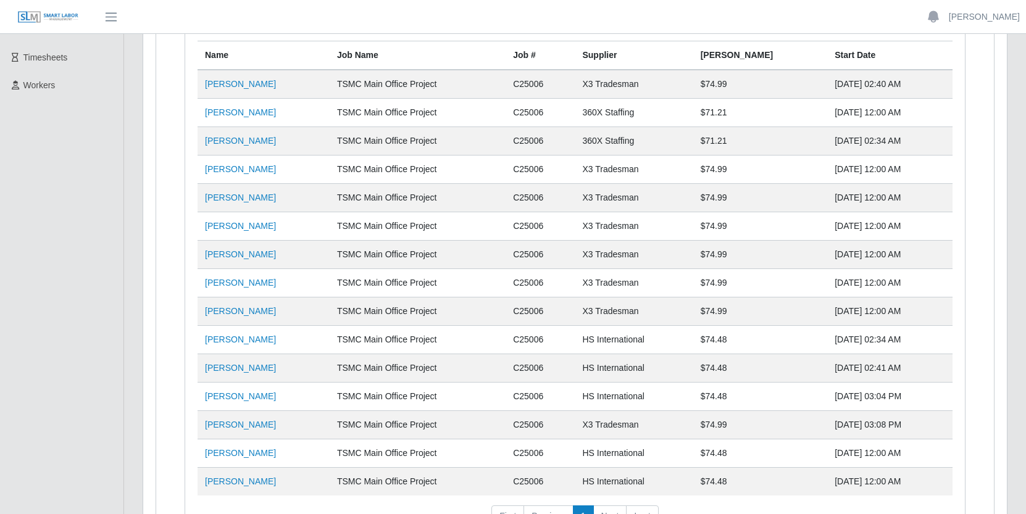
scroll to position [157, 0]
drag, startPoint x: 290, startPoint y: 114, endPoint x: 207, endPoint y: 116, distance: 83.4
click at [207, 116] on td "James Weitman" at bounding box center [264, 113] width 132 height 28
copy link "James Weitman"
drag, startPoint x: 277, startPoint y: 143, endPoint x: 206, endPoint y: 142, distance: 71.0
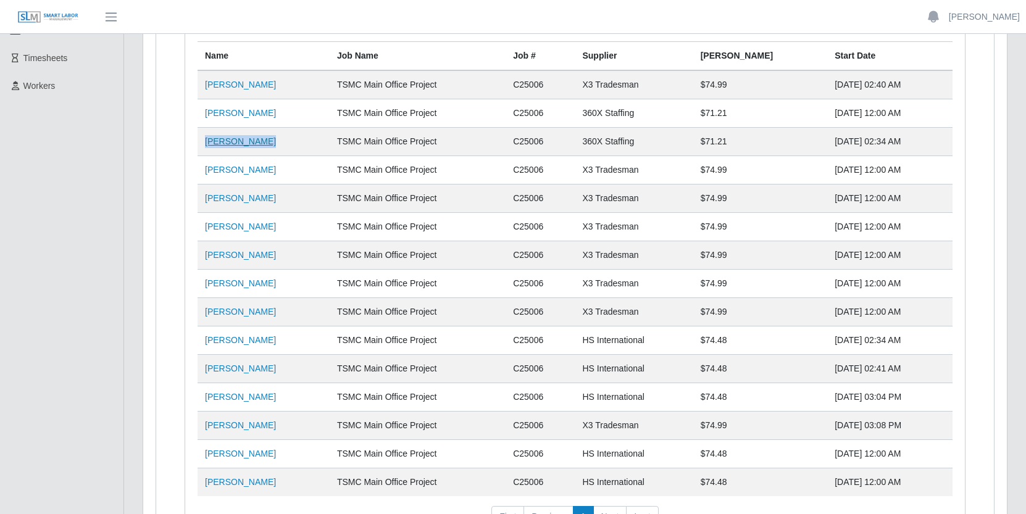
click at [206, 142] on td "Jorge Luna" at bounding box center [264, 142] width 132 height 28
copy link "Jorge Luna"
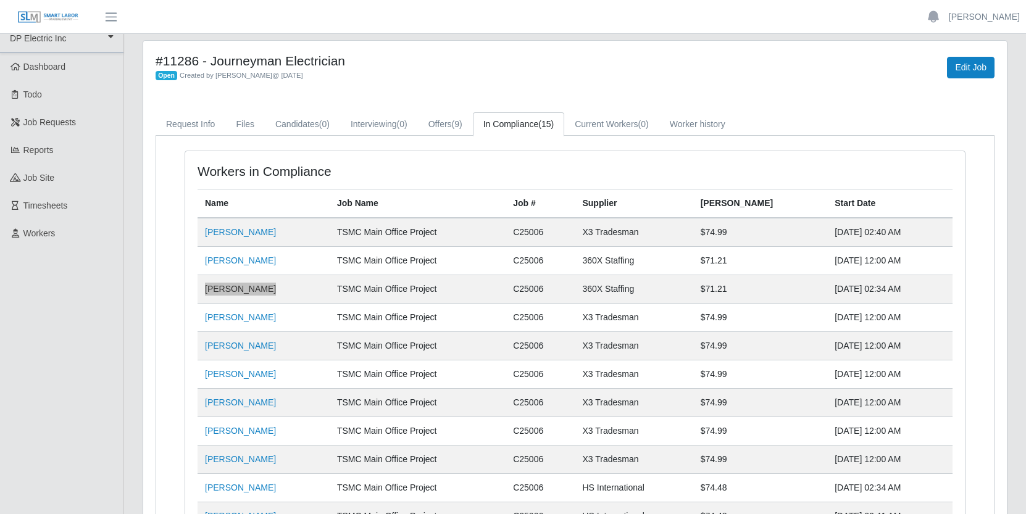
scroll to position [0, 0]
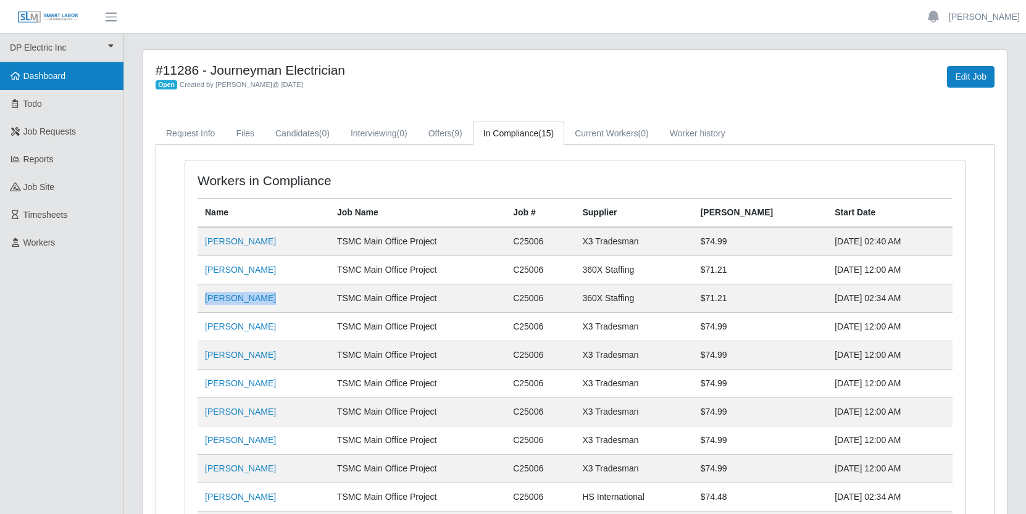
click at [59, 77] on span "Dashboard" at bounding box center [44, 76] width 43 height 10
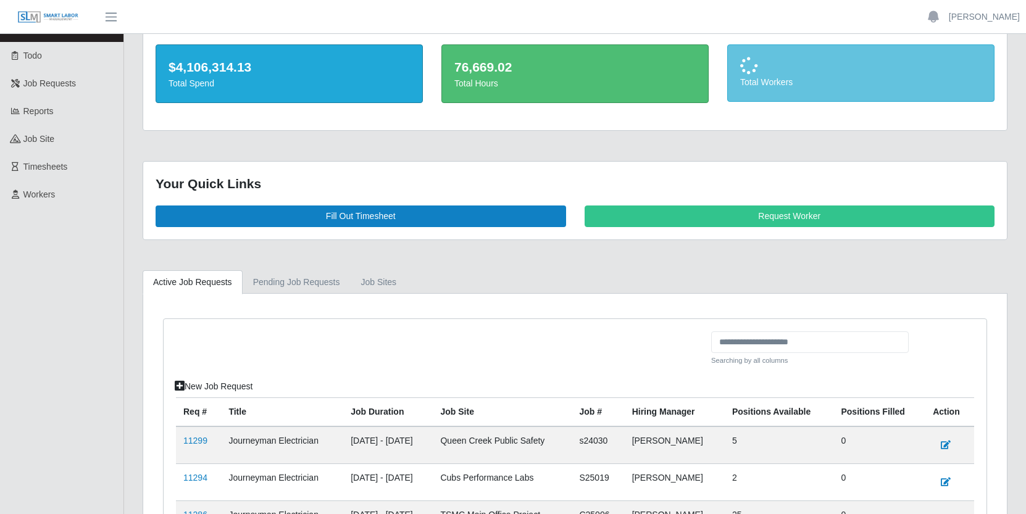
scroll to position [229, 0]
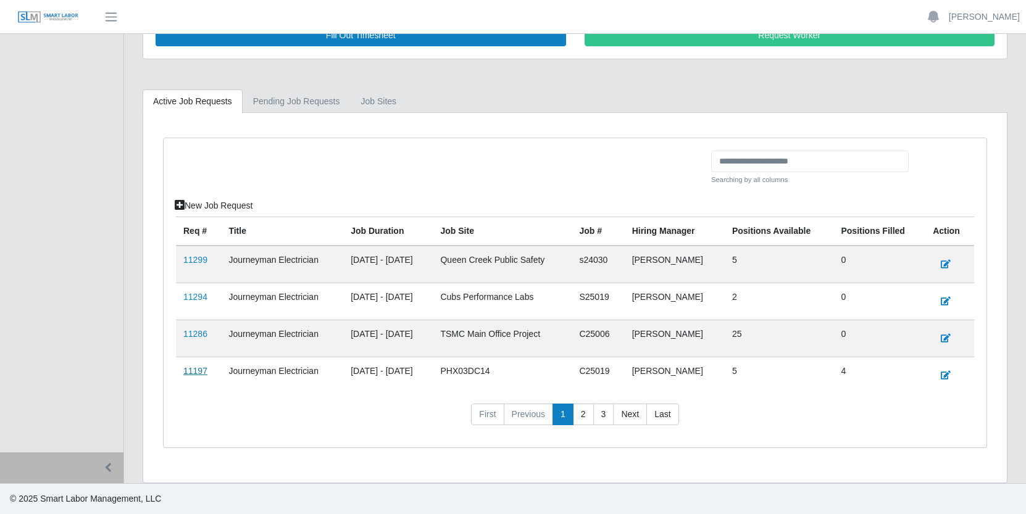
click at [194, 372] on link "11197" at bounding box center [195, 371] width 24 height 10
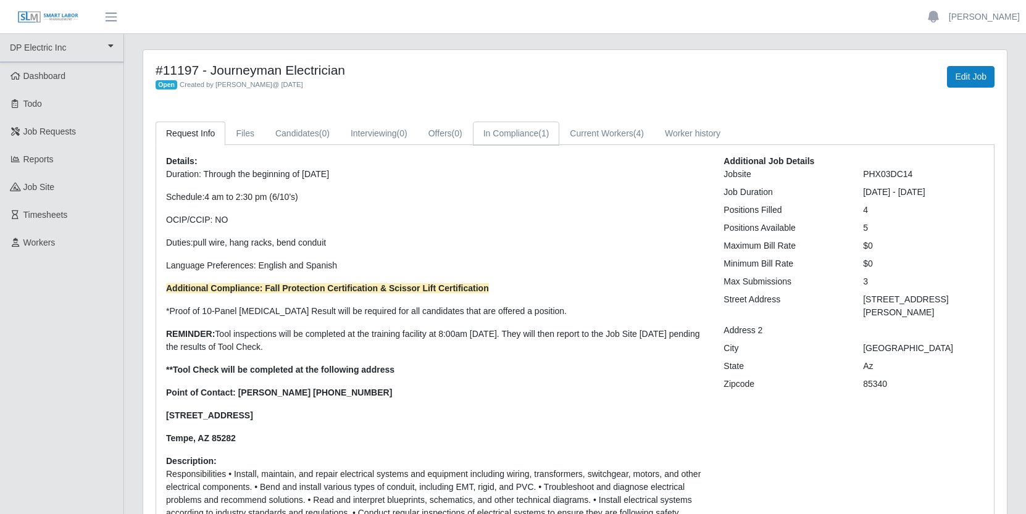
click at [535, 135] on link "In Compliance (1)" at bounding box center [516, 134] width 87 height 24
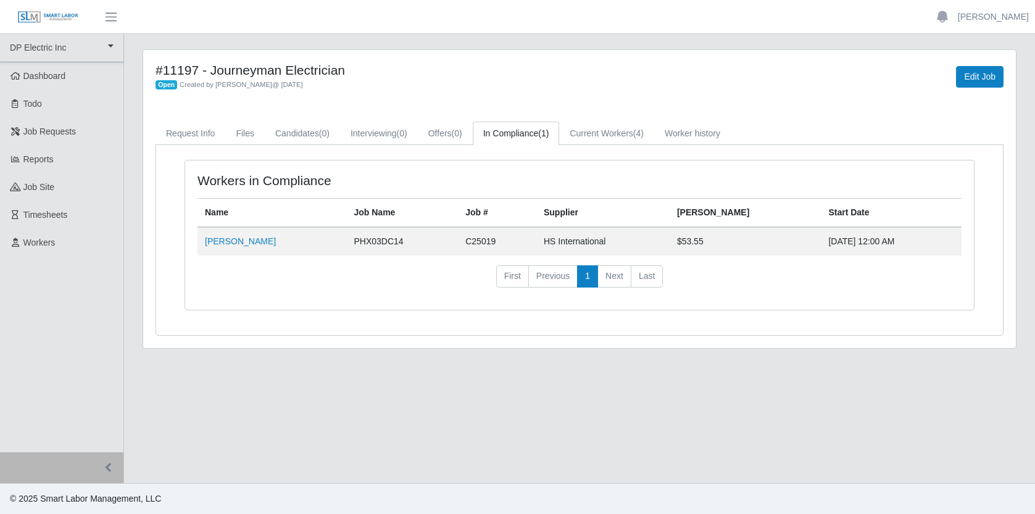
drag, startPoint x: 318, startPoint y: 241, endPoint x: 204, endPoint y: 247, distance: 113.7
click at [204, 247] on td "[PERSON_NAME]" at bounding box center [272, 241] width 149 height 28
copy link "[PERSON_NAME]"
